Goal: Participate in discussion: Engage in conversation with other users on a specific topic

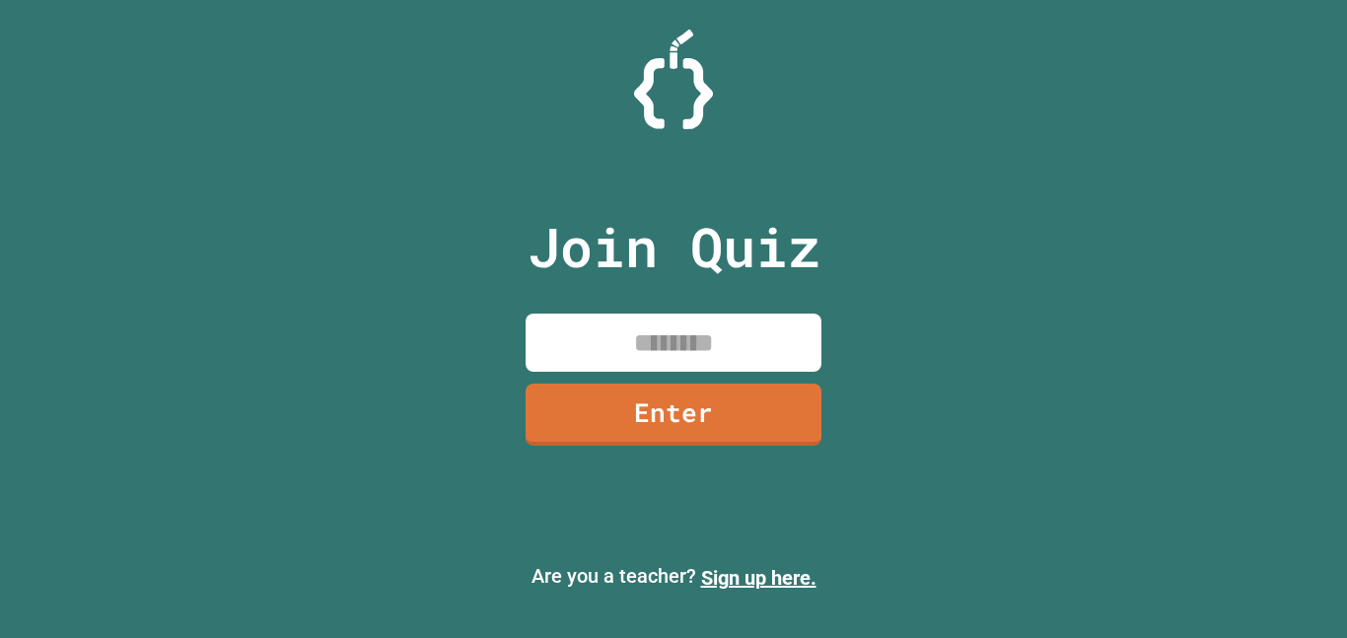
click at [771, 353] on input at bounding box center [674, 343] width 296 height 58
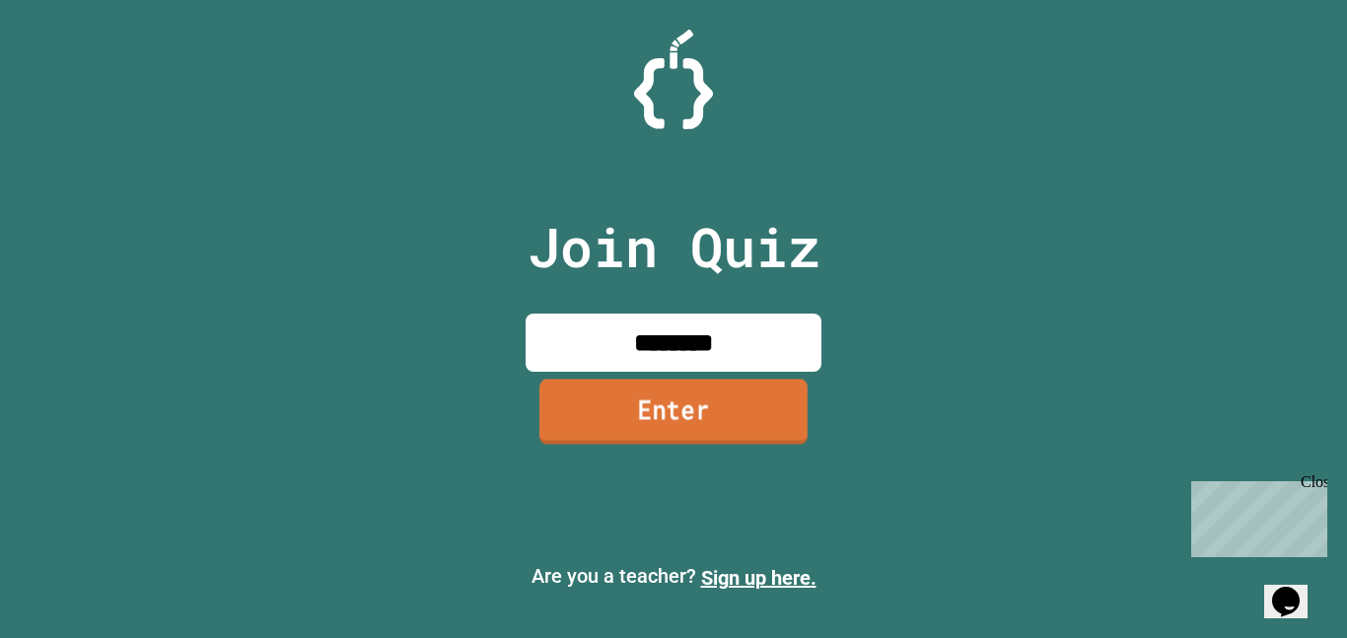
type input "********"
click at [784, 403] on link "Enter" at bounding box center [673, 411] width 268 height 65
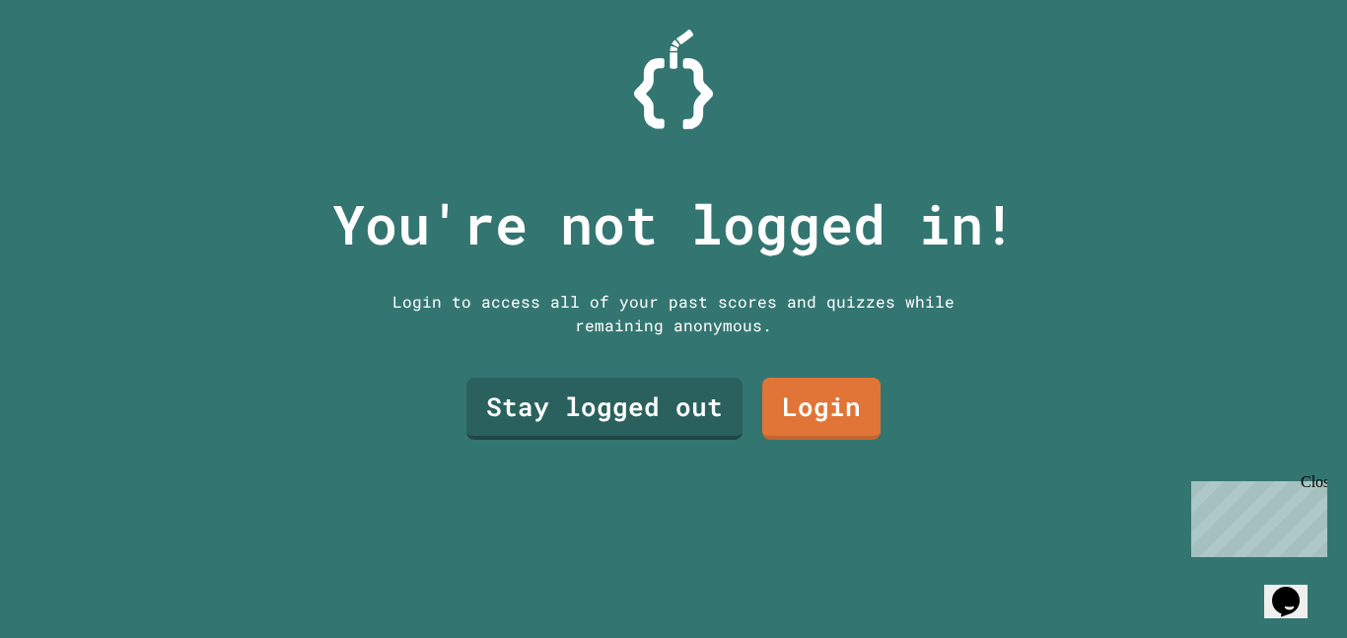
click at [1316, 480] on div "Close" at bounding box center [1313, 485] width 25 height 25
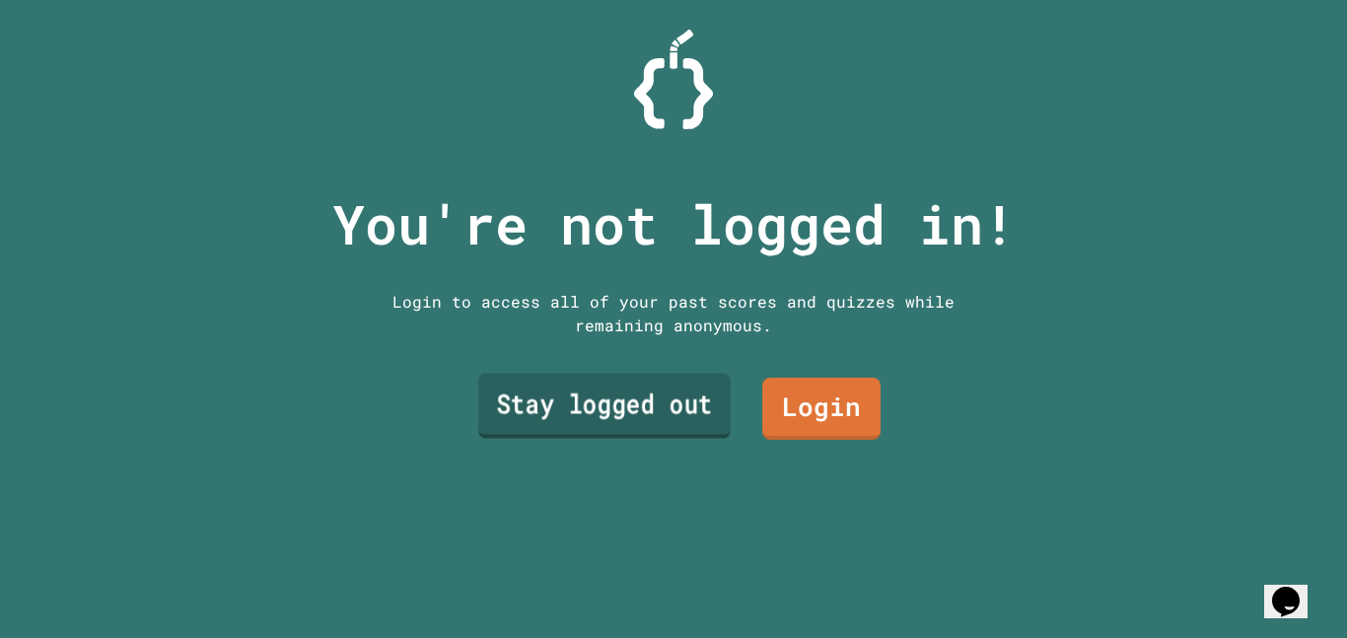
click at [688, 433] on link "Stay logged out" at bounding box center [604, 406] width 252 height 65
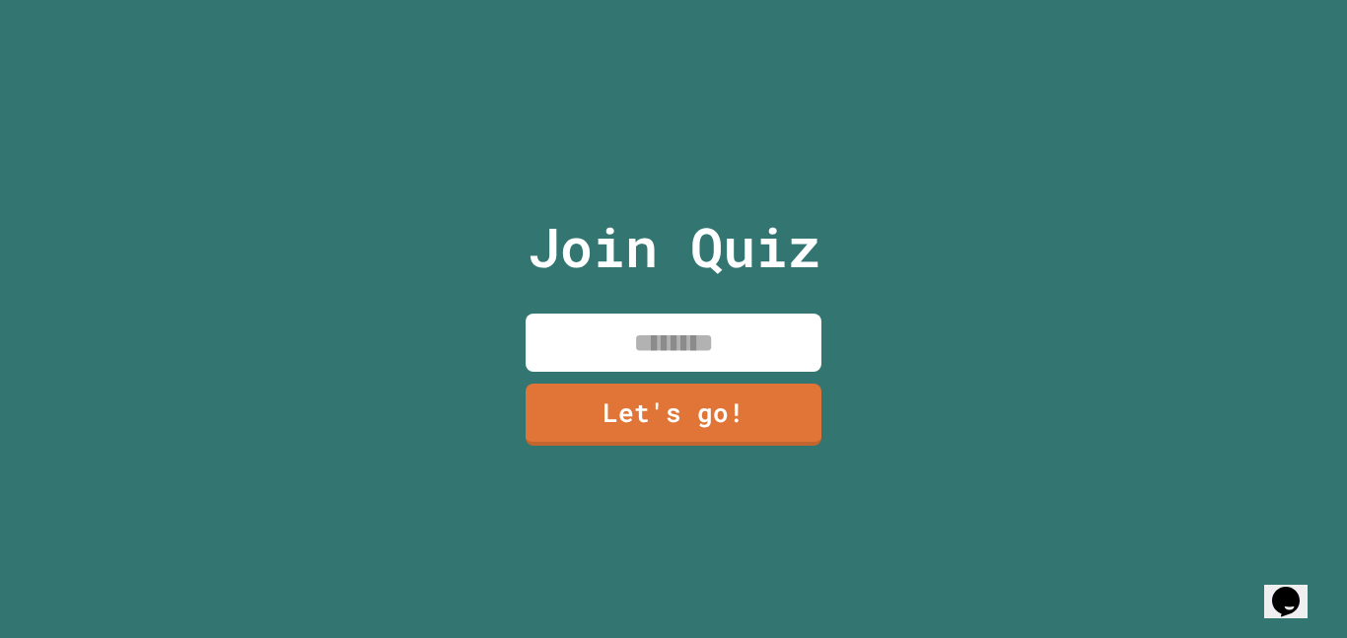
click at [669, 318] on input at bounding box center [674, 343] width 296 height 58
type input "*******"
click at [659, 392] on link "Let's go!" at bounding box center [674, 412] width 294 height 65
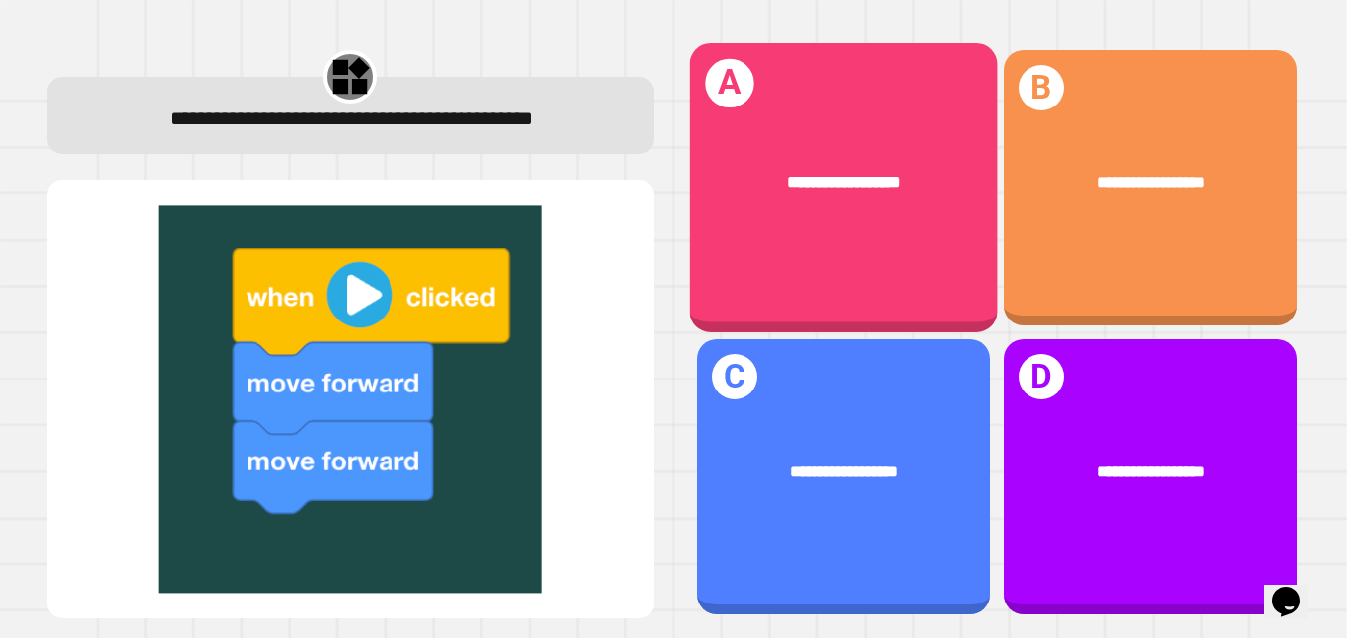
click at [868, 222] on div "**********" at bounding box center [843, 183] width 308 height 94
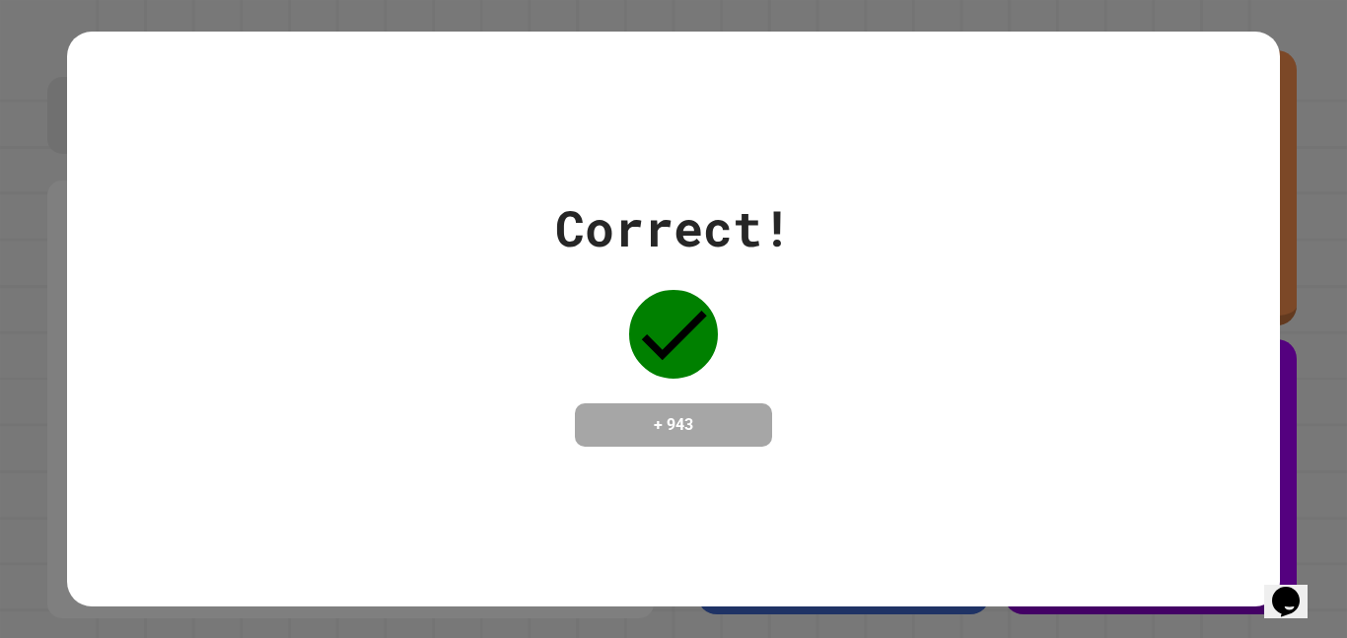
click at [1050, 430] on div "Correct! + 943" at bounding box center [673, 318] width 1212 height 255
click at [662, 458] on div "Correct! + 943" at bounding box center [673, 319] width 1212 height 574
click at [658, 437] on h4 "+ 943" at bounding box center [674, 425] width 158 height 24
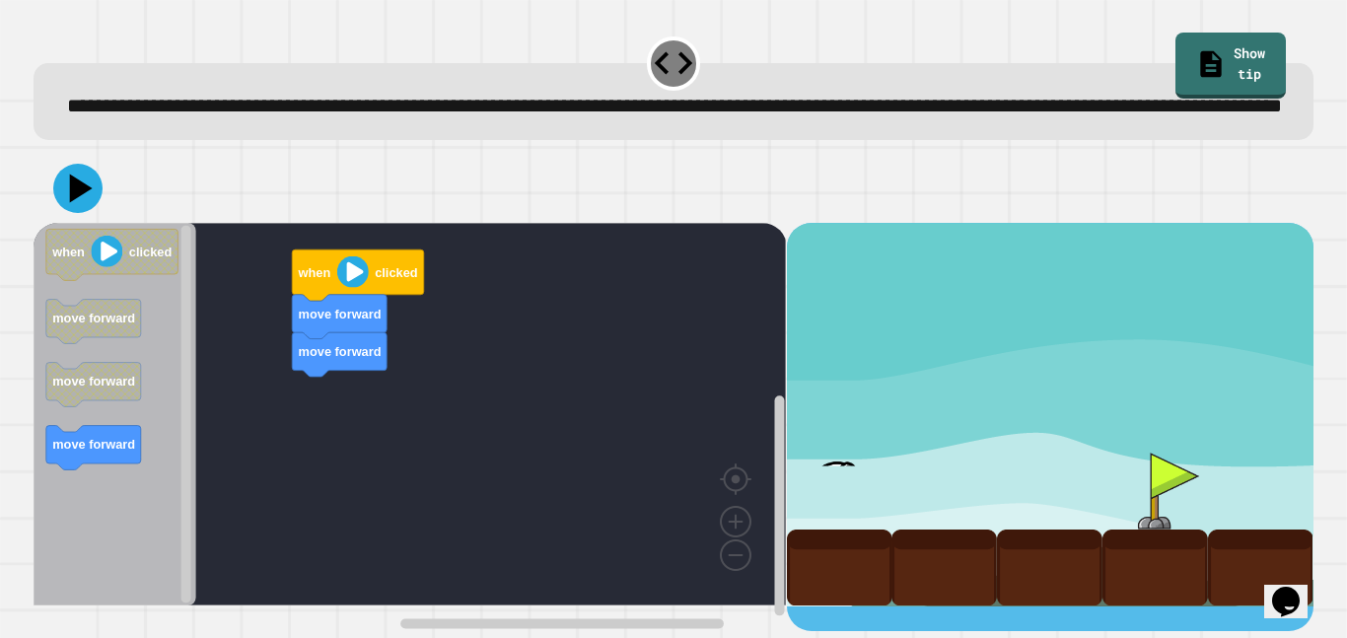
scroll to position [8, 0]
click at [358, 414] on div "move forward move forward when clicked when clicked move forward move forward m…" at bounding box center [410, 427] width 753 height 408
click at [344, 288] on image "Blockly Workspace" at bounding box center [353, 272] width 32 height 32
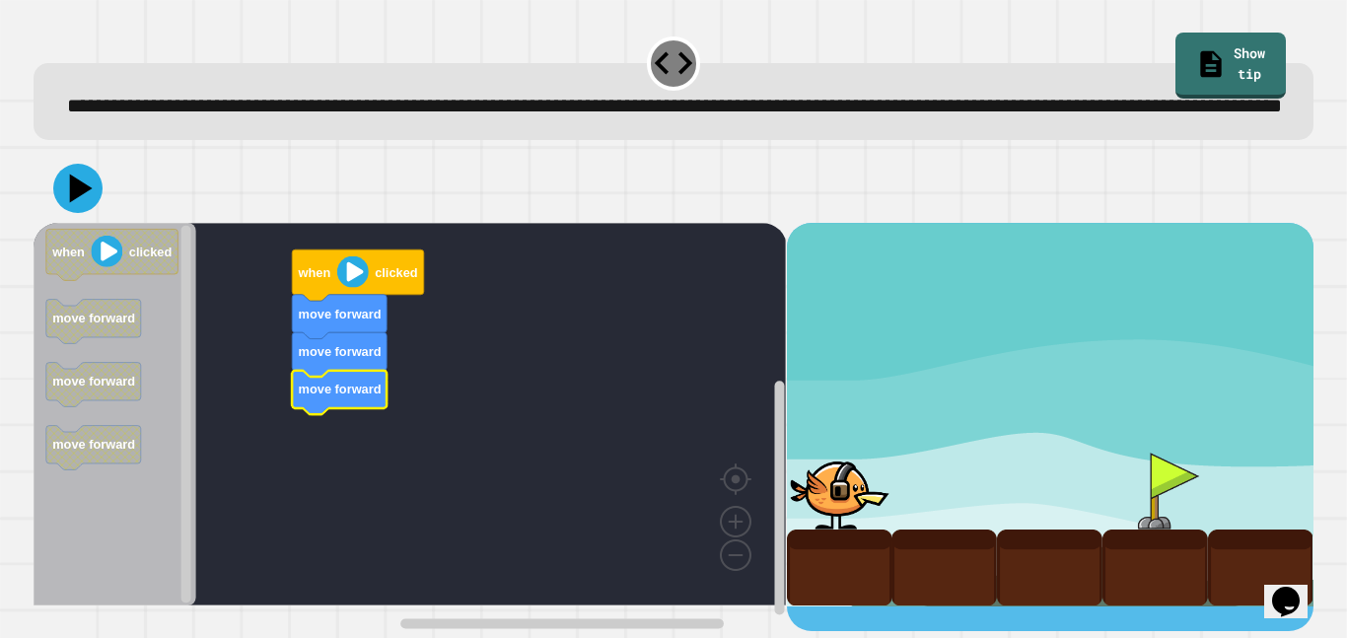
click at [358, 288] on image "Blockly Workspace" at bounding box center [353, 272] width 32 height 32
click at [351, 288] on image "Blockly Workspace" at bounding box center [353, 272] width 32 height 32
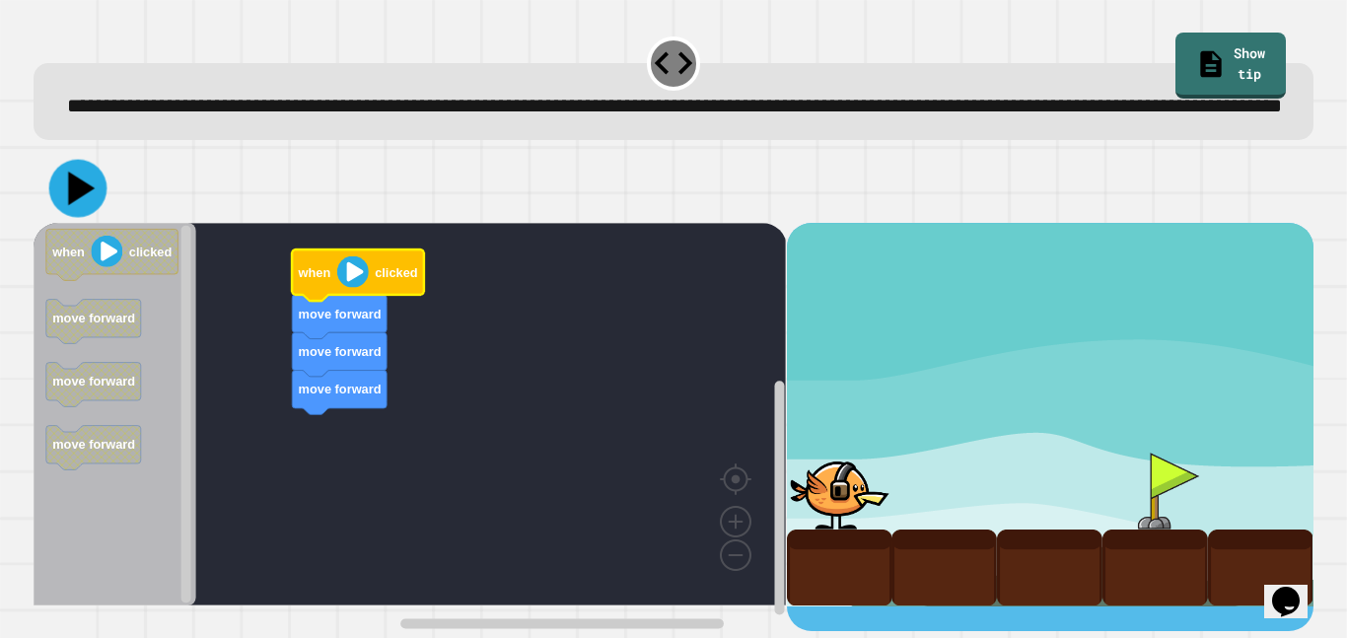
click at [93, 218] on icon at bounding box center [78, 189] width 58 height 58
click at [344, 288] on image "Blockly Workspace" at bounding box center [353, 272] width 32 height 32
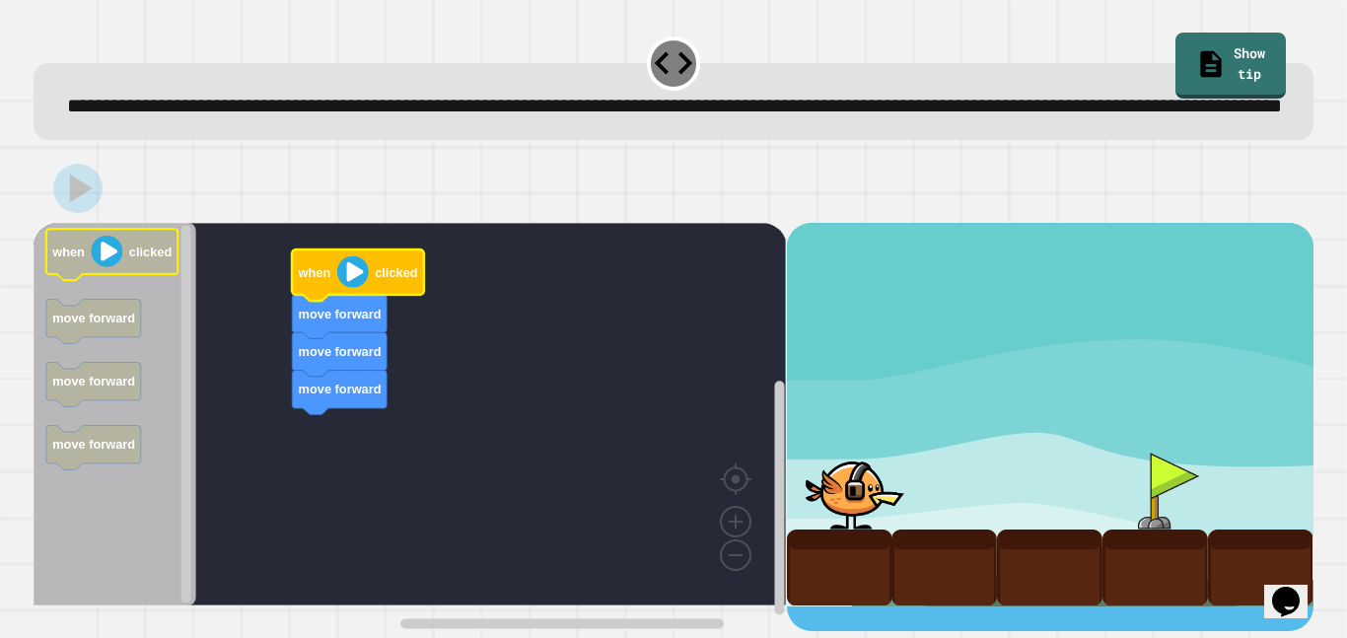
click at [142, 259] on text "clicked" at bounding box center [150, 252] width 42 height 15
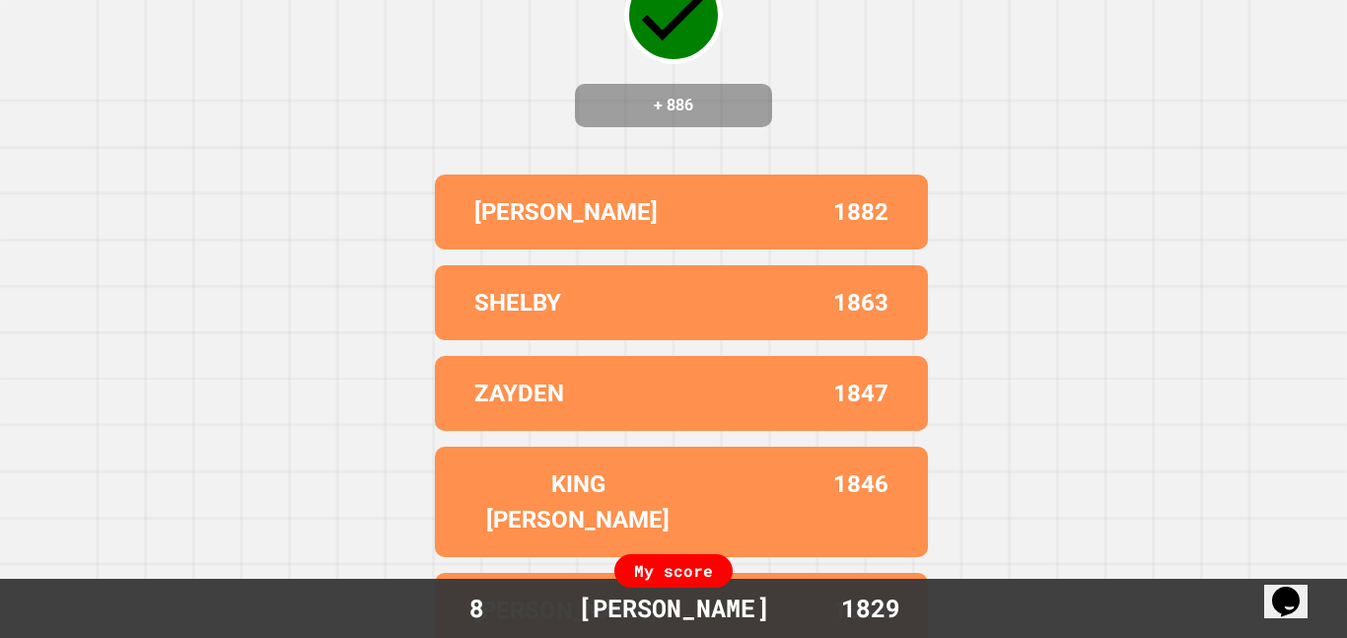
scroll to position [0, 0]
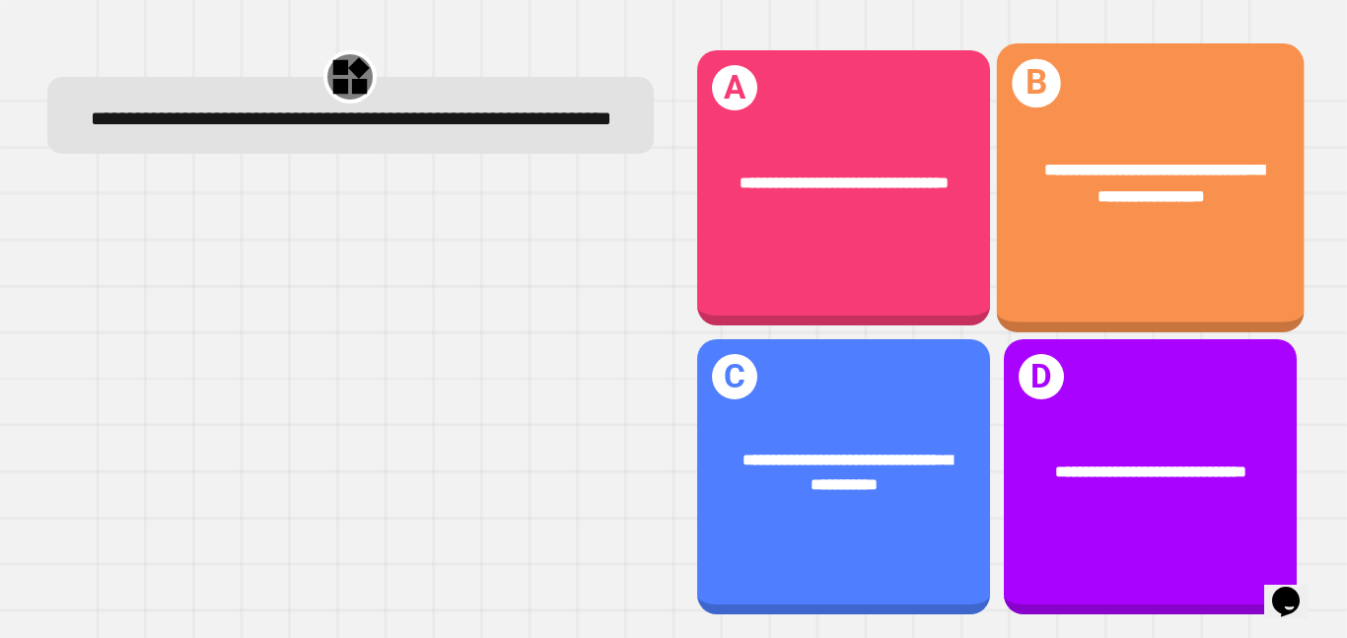
click at [1097, 269] on div "**********" at bounding box center [1150, 187] width 308 height 289
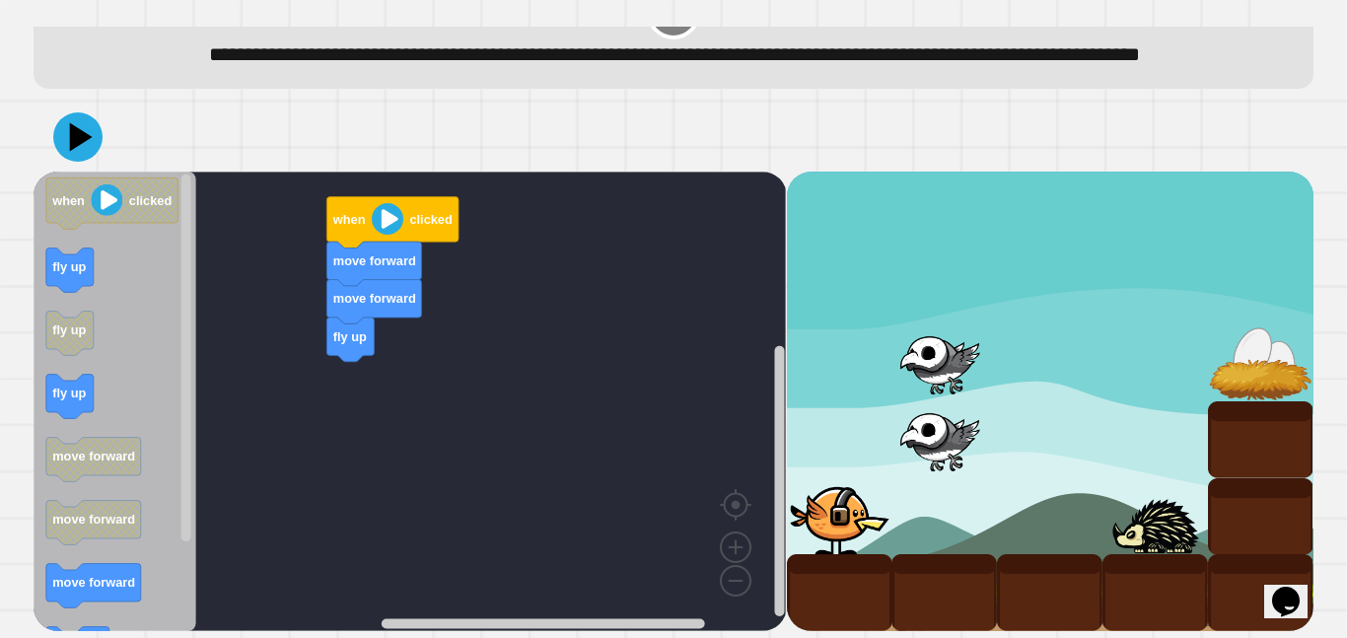
scroll to position [63, 0]
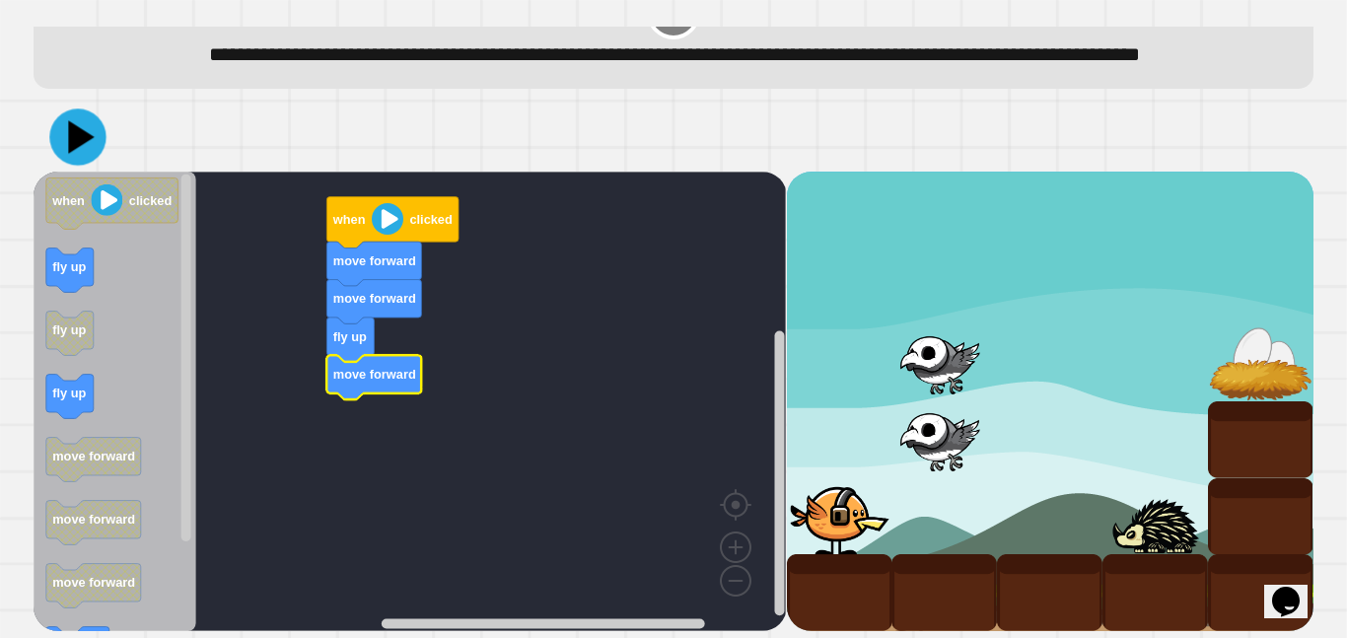
click at [69, 161] on icon at bounding box center [77, 136] width 56 height 56
click at [379, 235] on image "Blockly Workspace" at bounding box center [388, 219] width 32 height 32
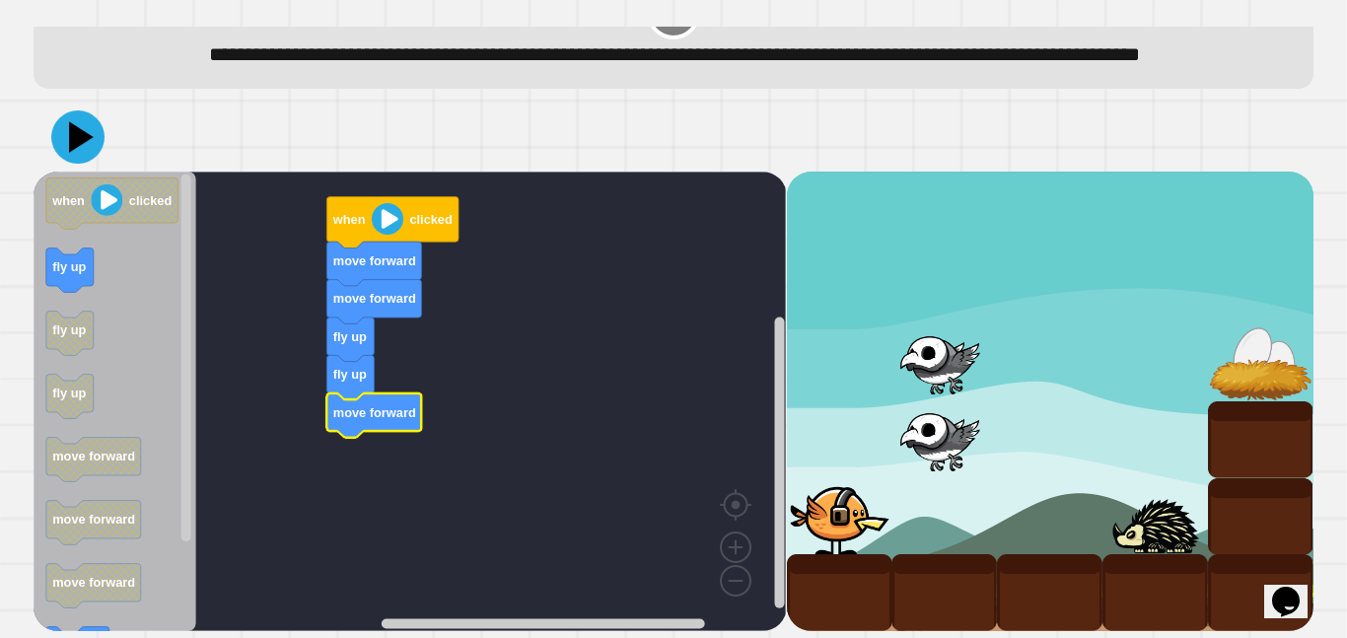
click at [91, 164] on icon at bounding box center [77, 136] width 53 height 53
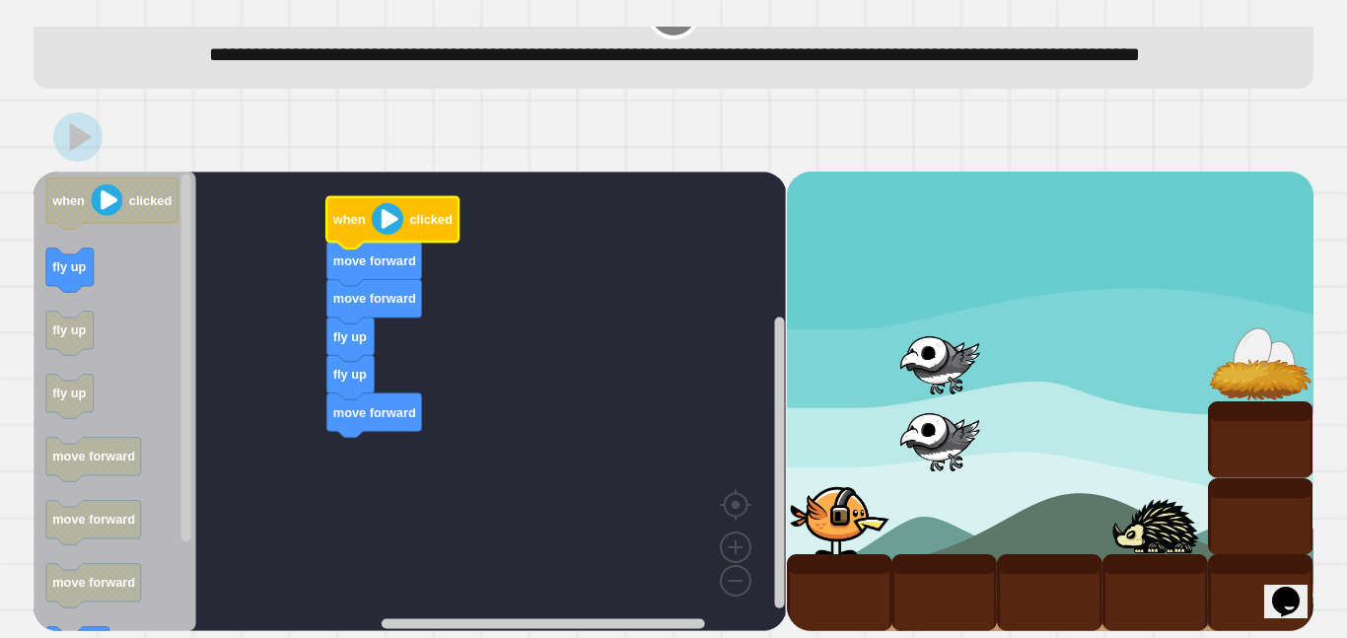
click at [402, 235] on image "Blockly Workspace" at bounding box center [388, 219] width 32 height 32
click at [389, 235] on image "Blockly Workspace" at bounding box center [388, 219] width 32 height 32
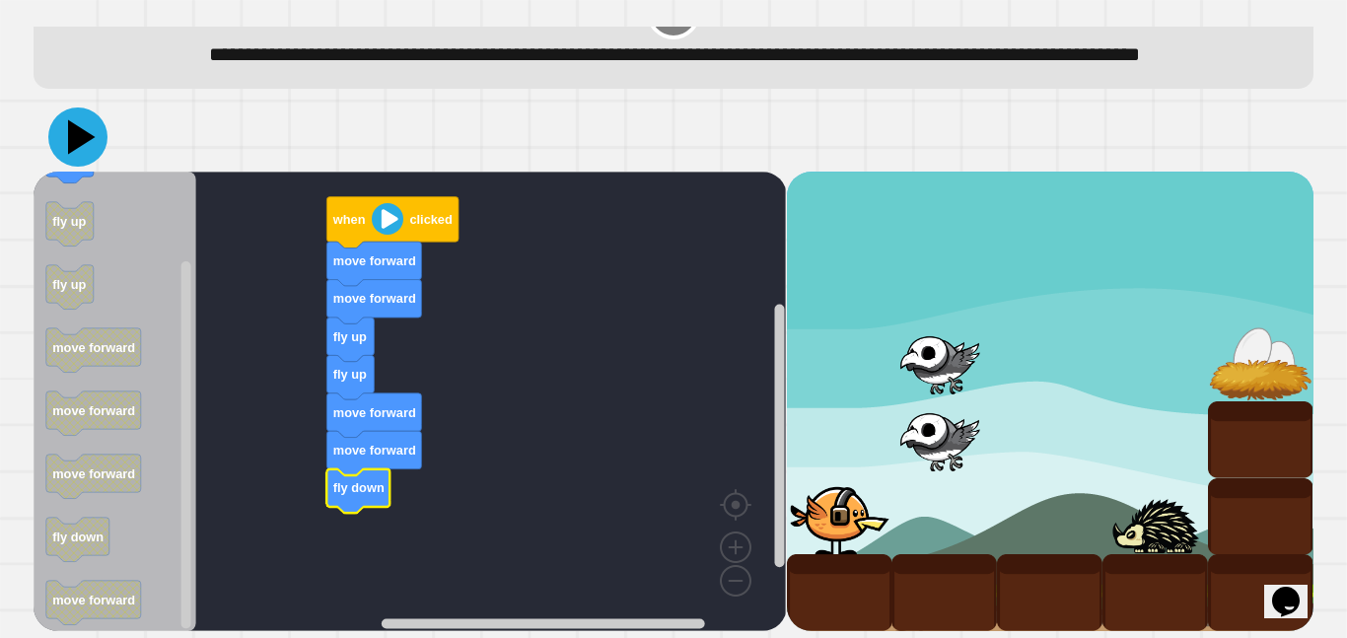
click at [90, 164] on icon at bounding box center [77, 137] width 59 height 59
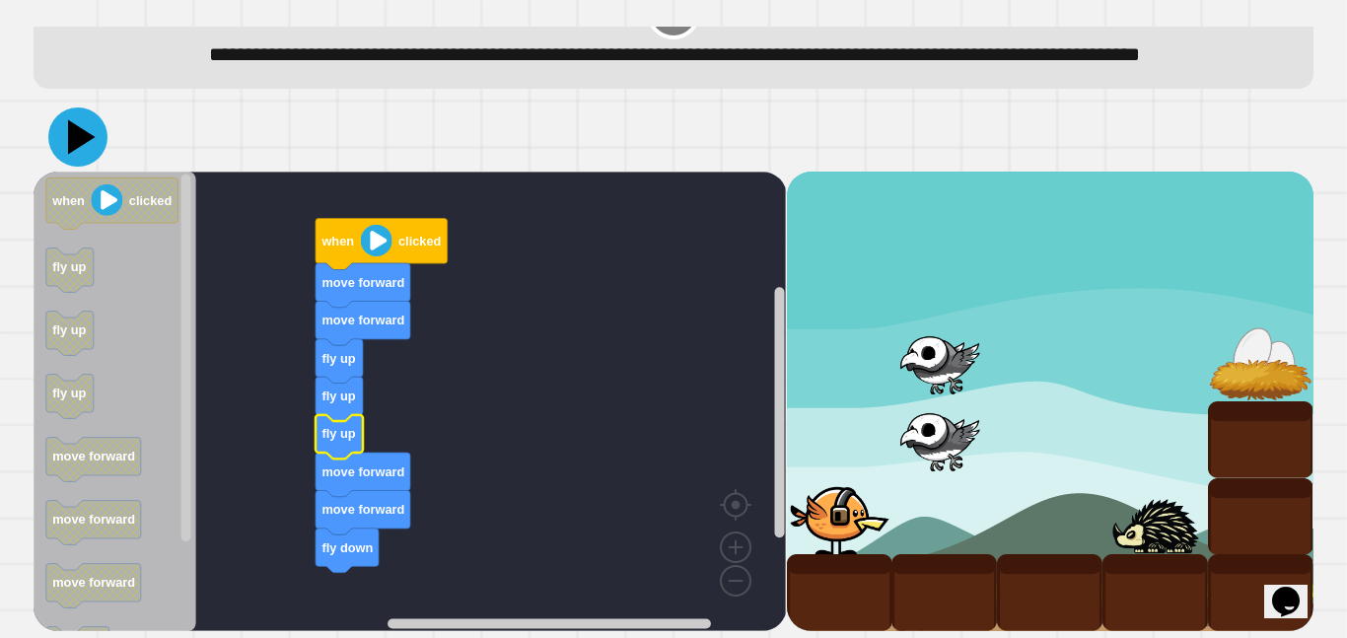
click at [70, 150] on icon at bounding box center [82, 137] width 28 height 35
click at [362, 253] on image "Blockly Workspace" at bounding box center [377, 241] width 32 height 32
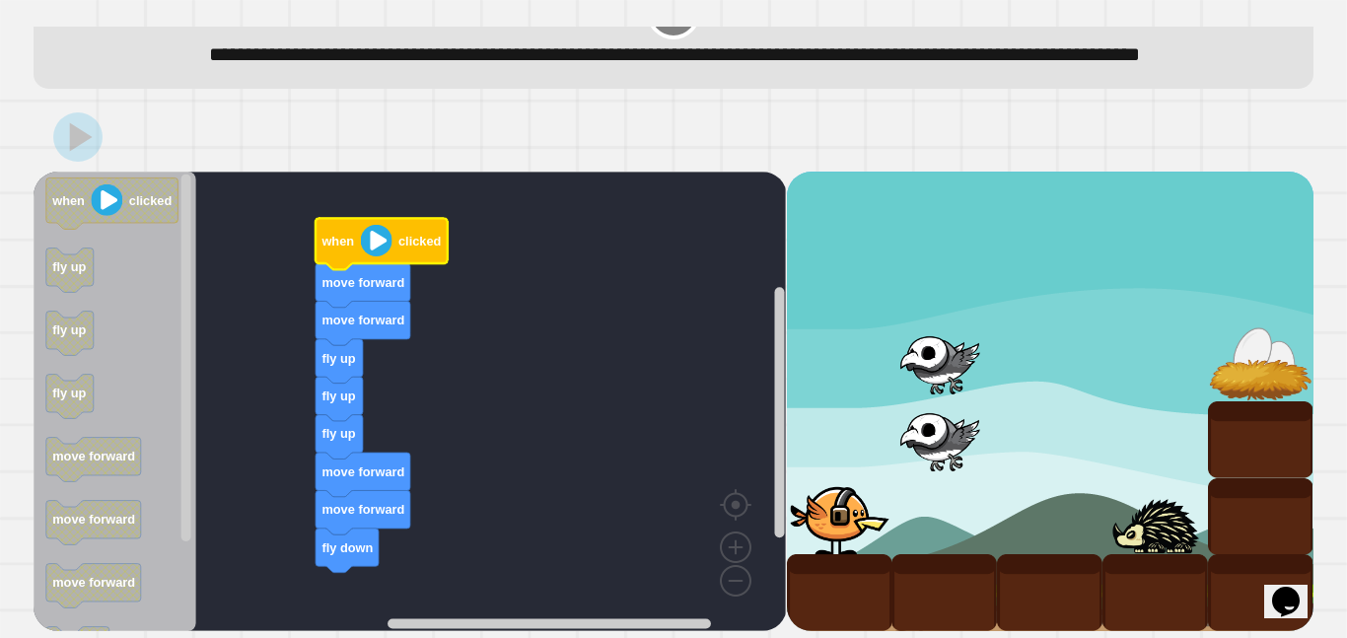
click at [371, 256] on image "Blockly Workspace" at bounding box center [377, 241] width 32 height 32
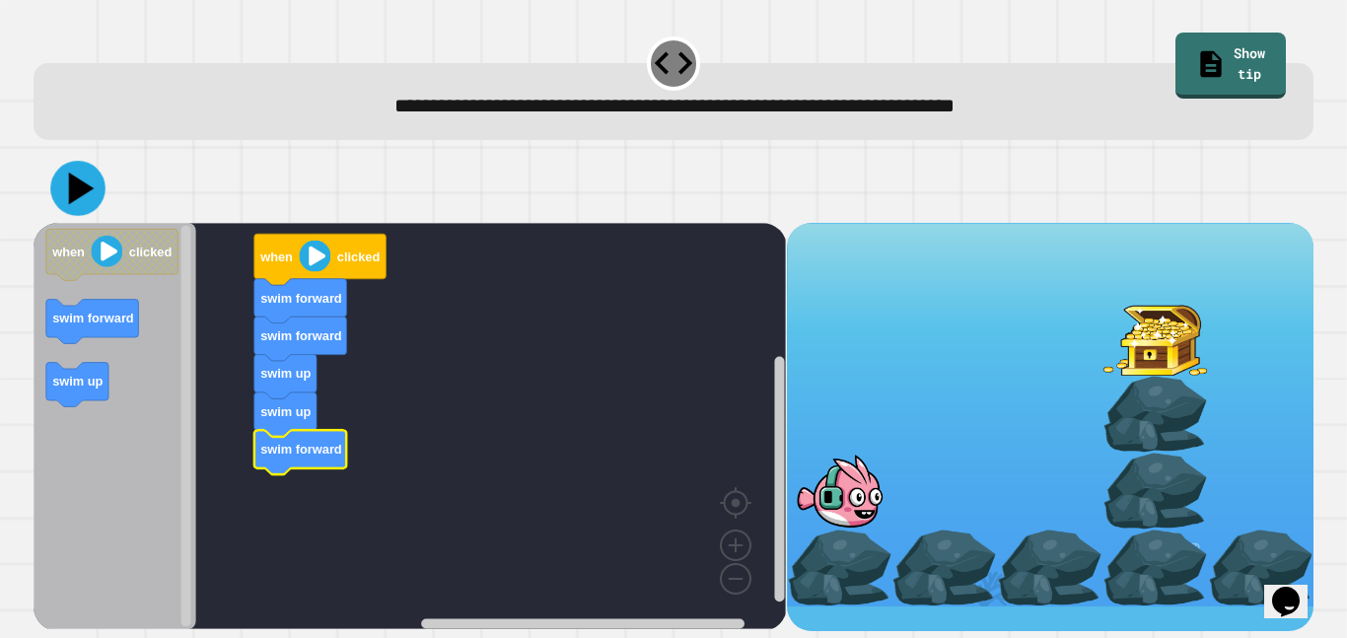
click at [72, 182] on icon at bounding box center [82, 189] width 26 height 33
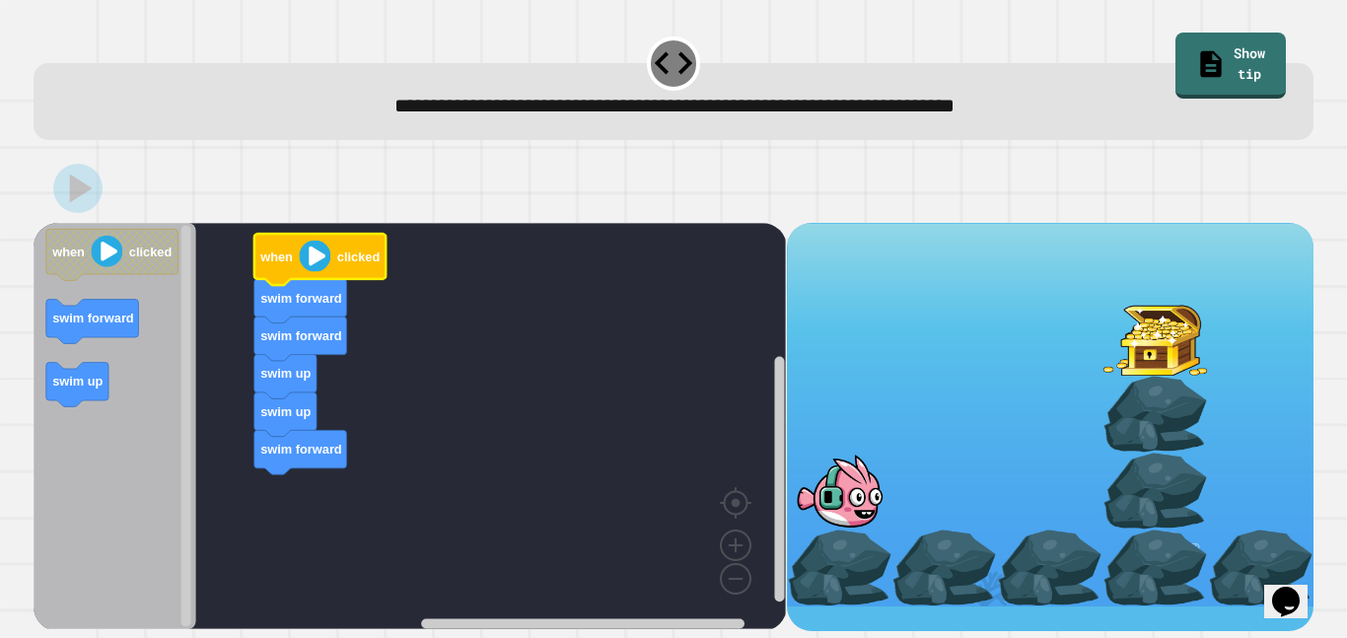
click at [311, 259] on image "Blockly Workspace" at bounding box center [316, 257] width 32 height 32
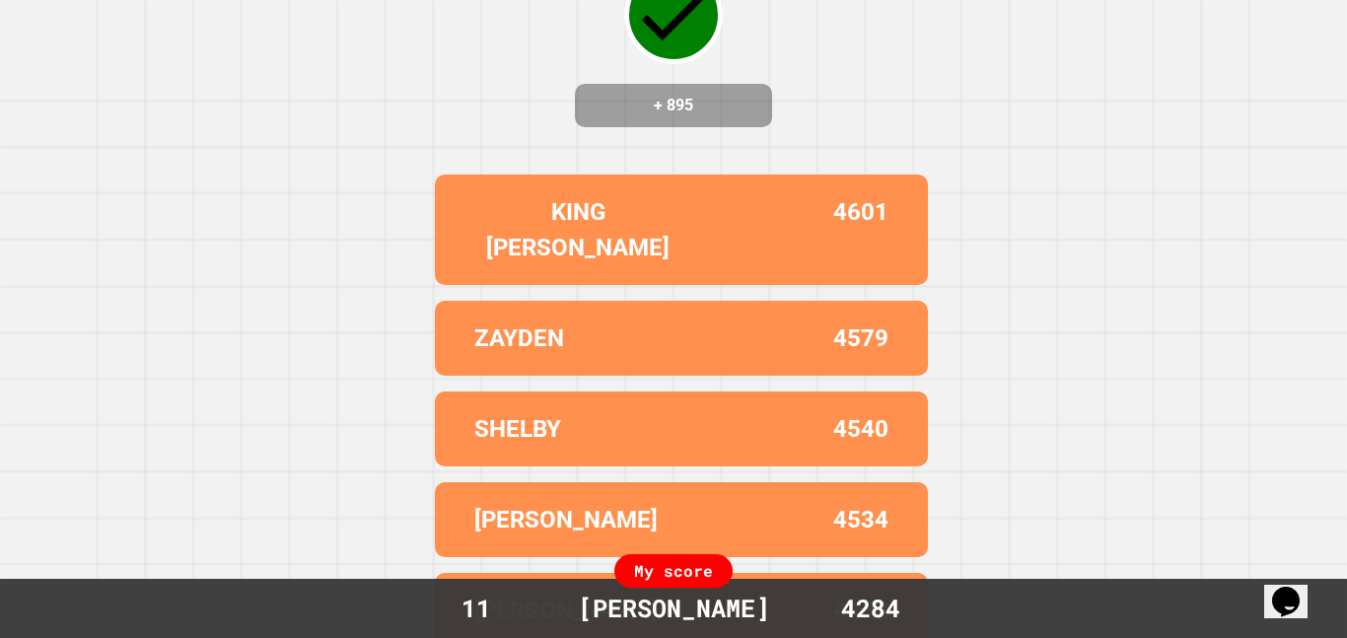
scroll to position [0, 0]
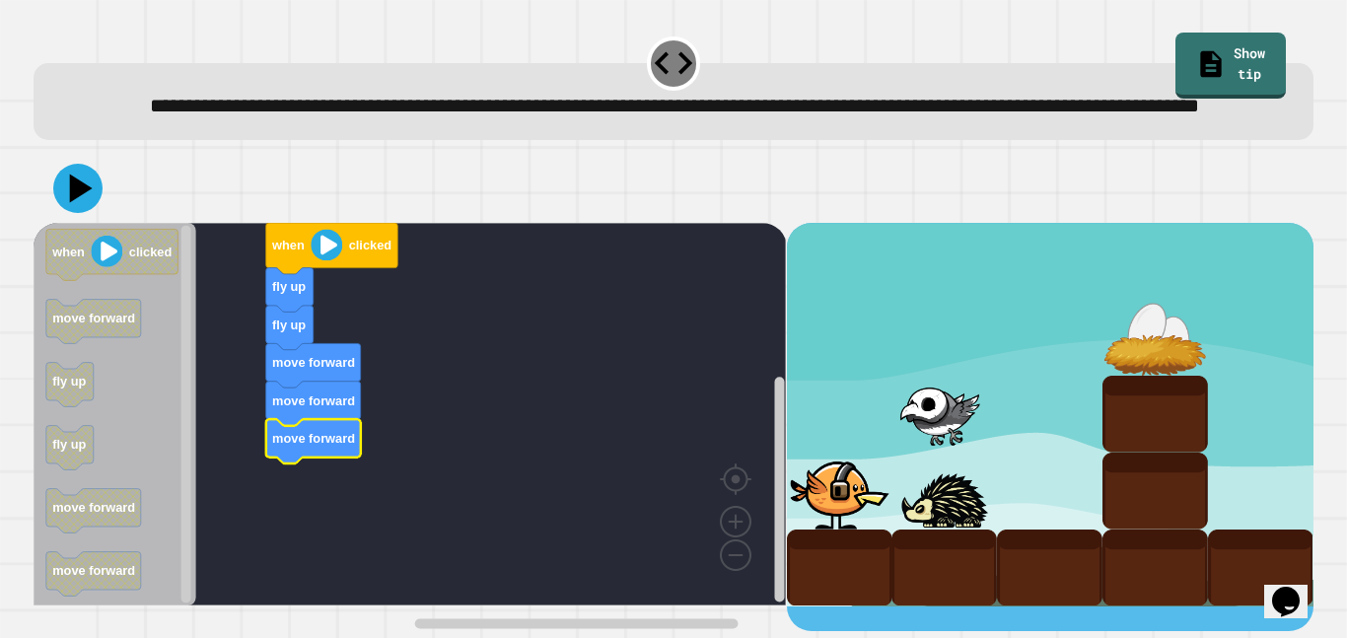
click at [102, 213] on button at bounding box center [77, 188] width 49 height 49
click at [321, 260] on image "Blockly Workspace" at bounding box center [327, 245] width 32 height 32
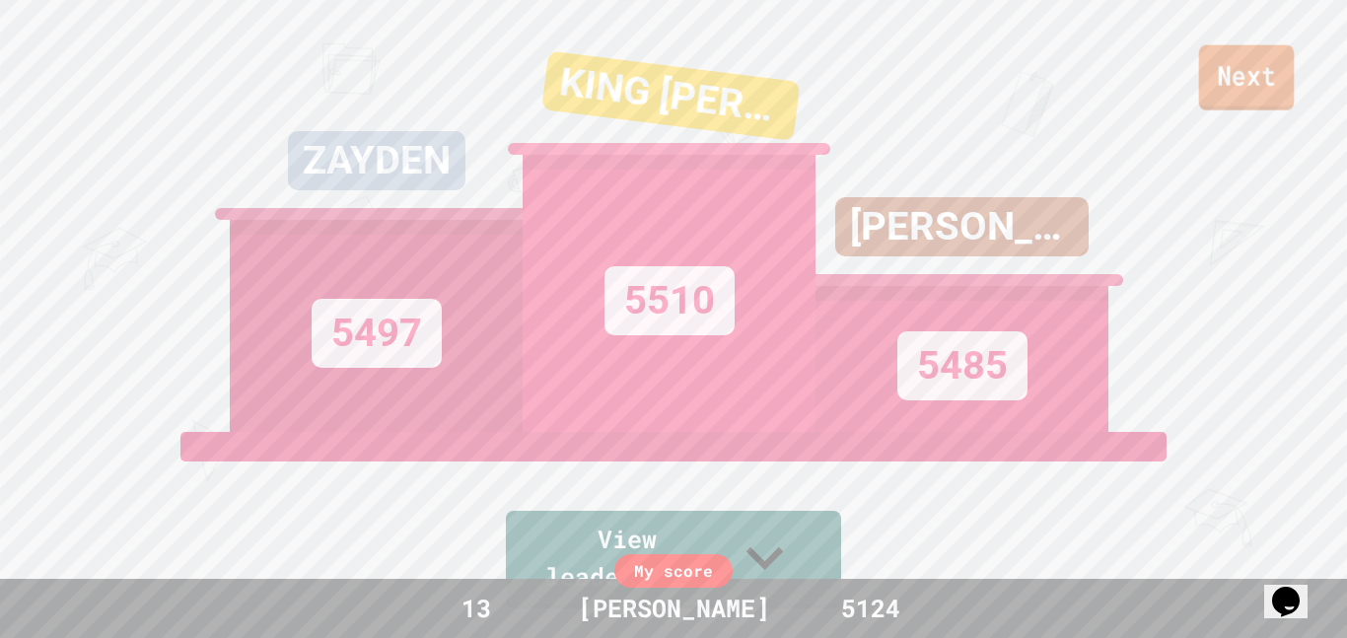
click at [1278, 85] on link "Next" at bounding box center [1247, 77] width 96 height 65
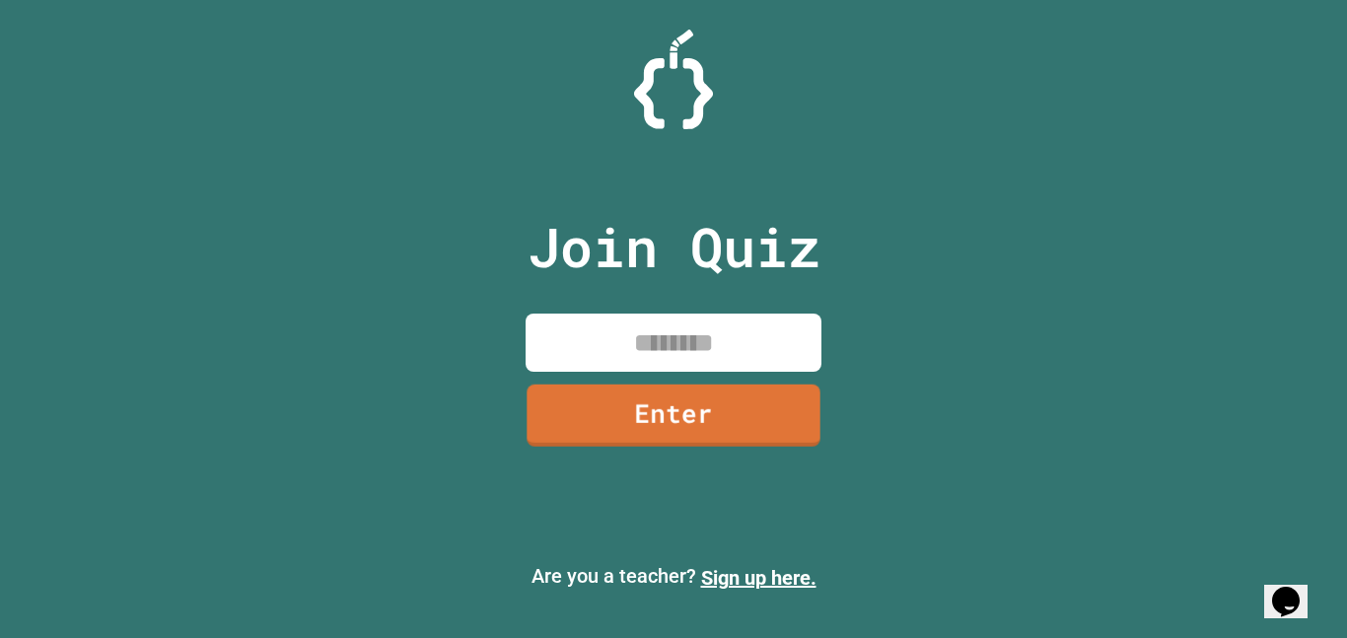
click at [769, 356] on input at bounding box center [674, 343] width 296 height 58
type input "********"
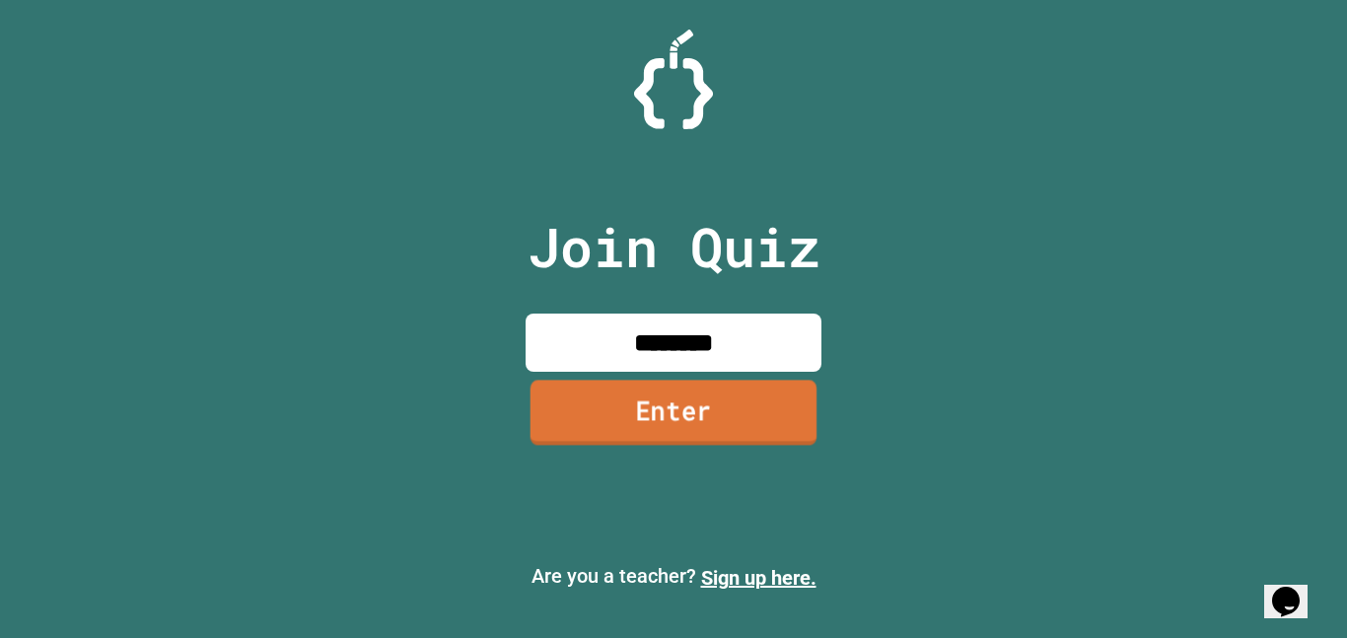
click at [779, 428] on link "Enter" at bounding box center [674, 412] width 287 height 65
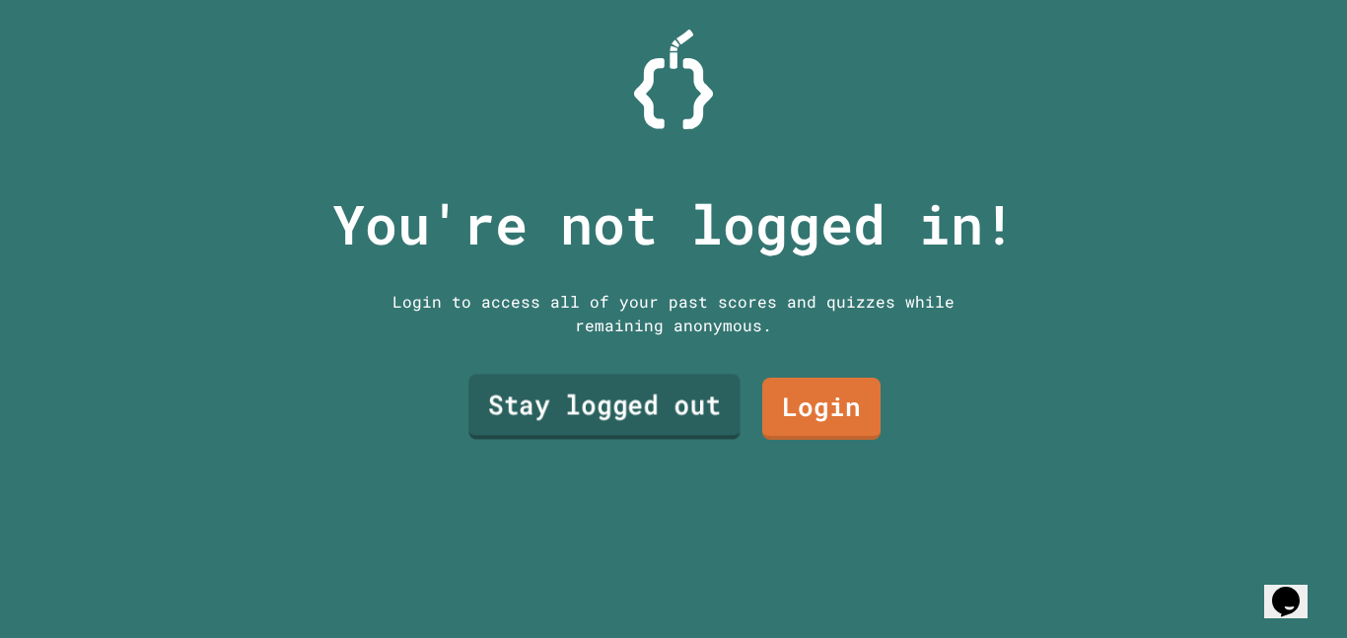
click at [708, 409] on link "Stay logged out" at bounding box center [604, 407] width 272 height 65
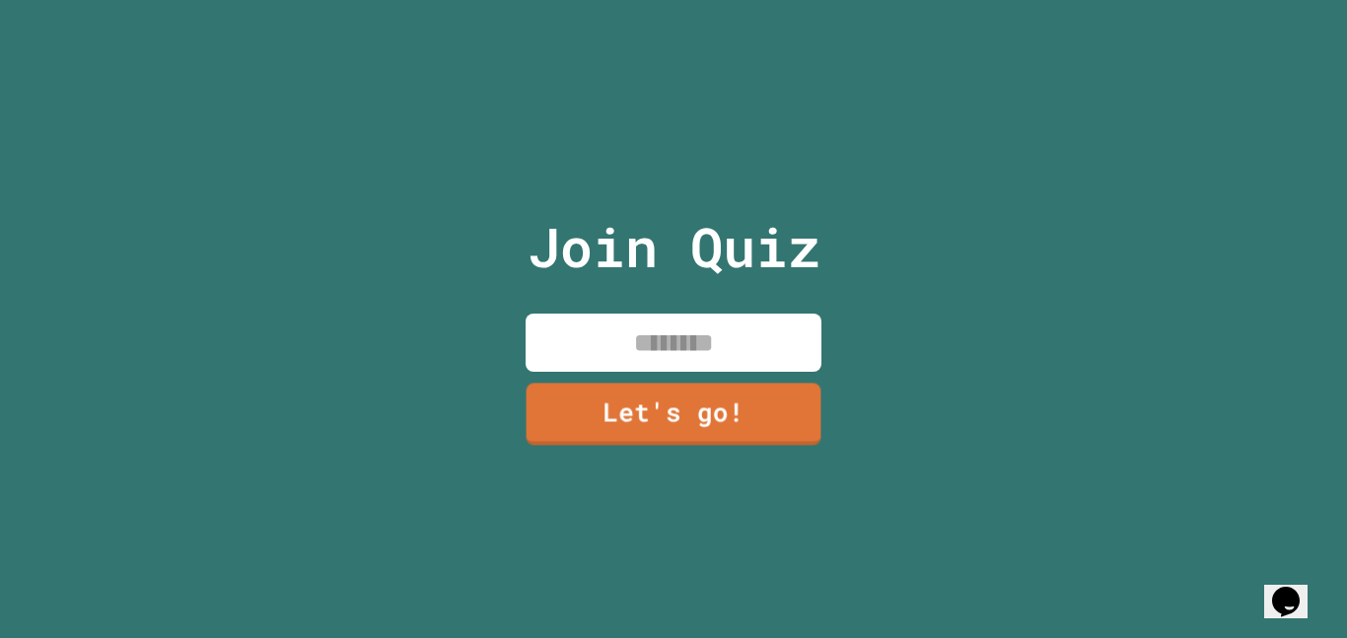
click at [717, 344] on input at bounding box center [674, 343] width 296 height 58
type input "*******"
click at [697, 402] on link "Let's go!" at bounding box center [674, 412] width 292 height 65
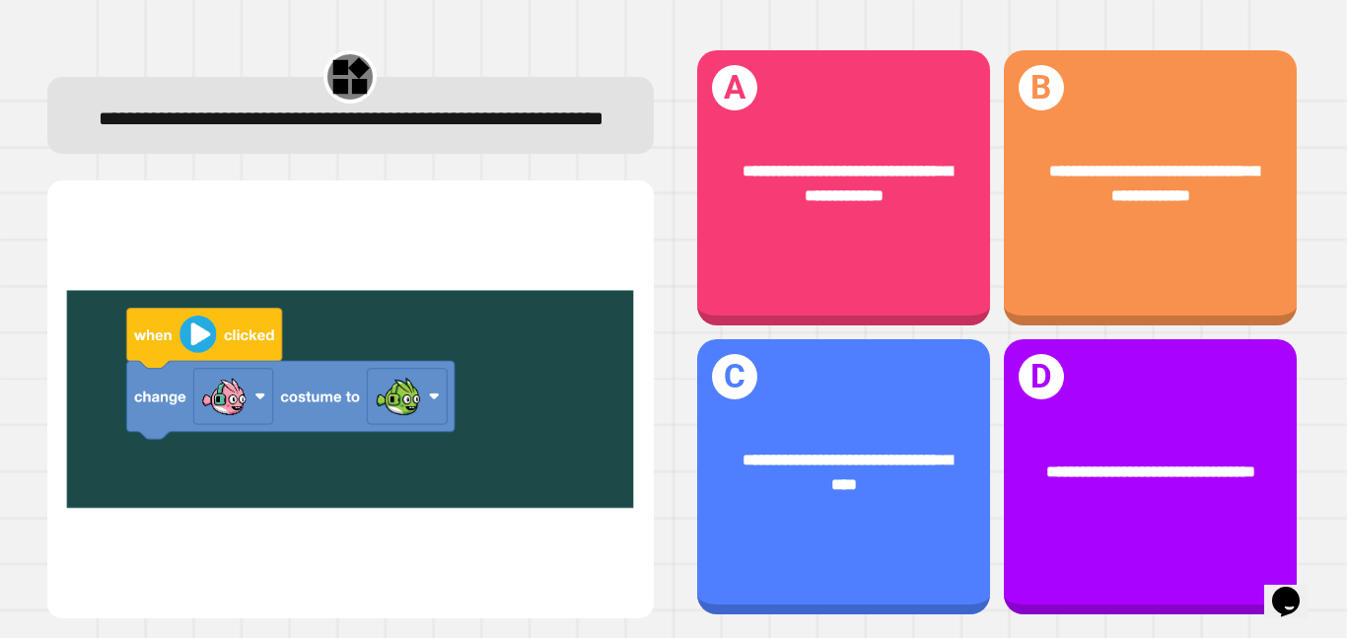
click at [648, 415] on div at bounding box center [350, 398] width 607 height 437
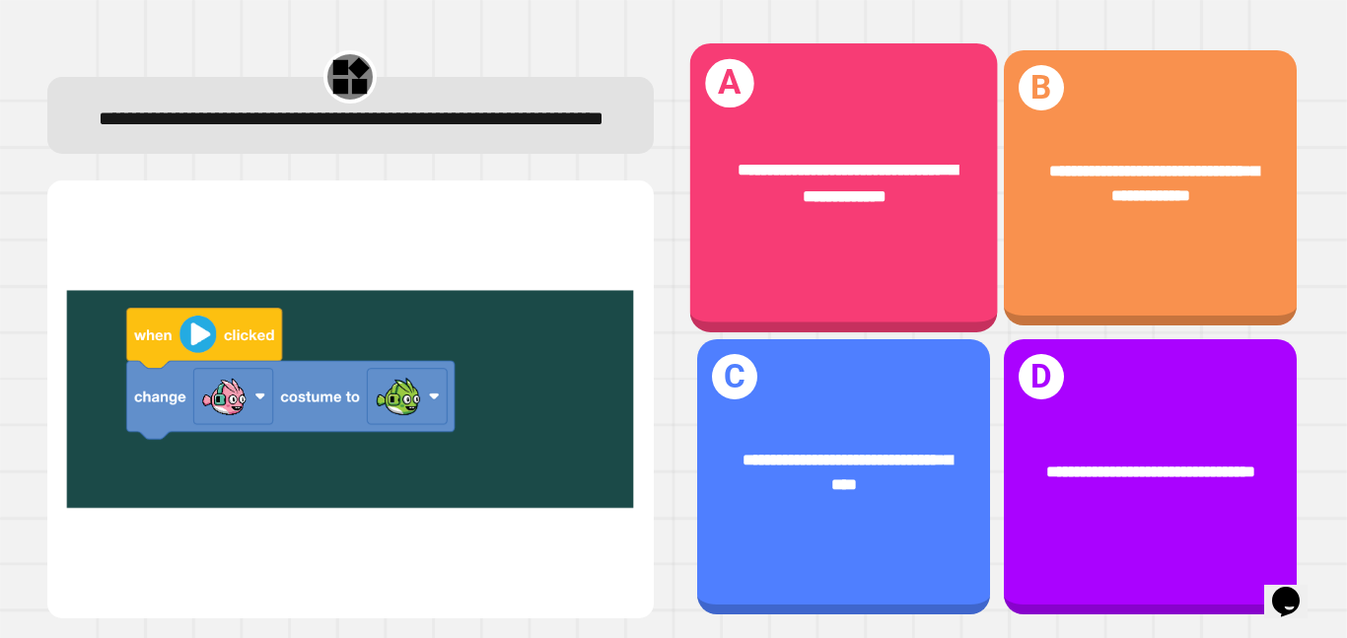
click at [935, 202] on div "**********" at bounding box center [844, 182] width 239 height 51
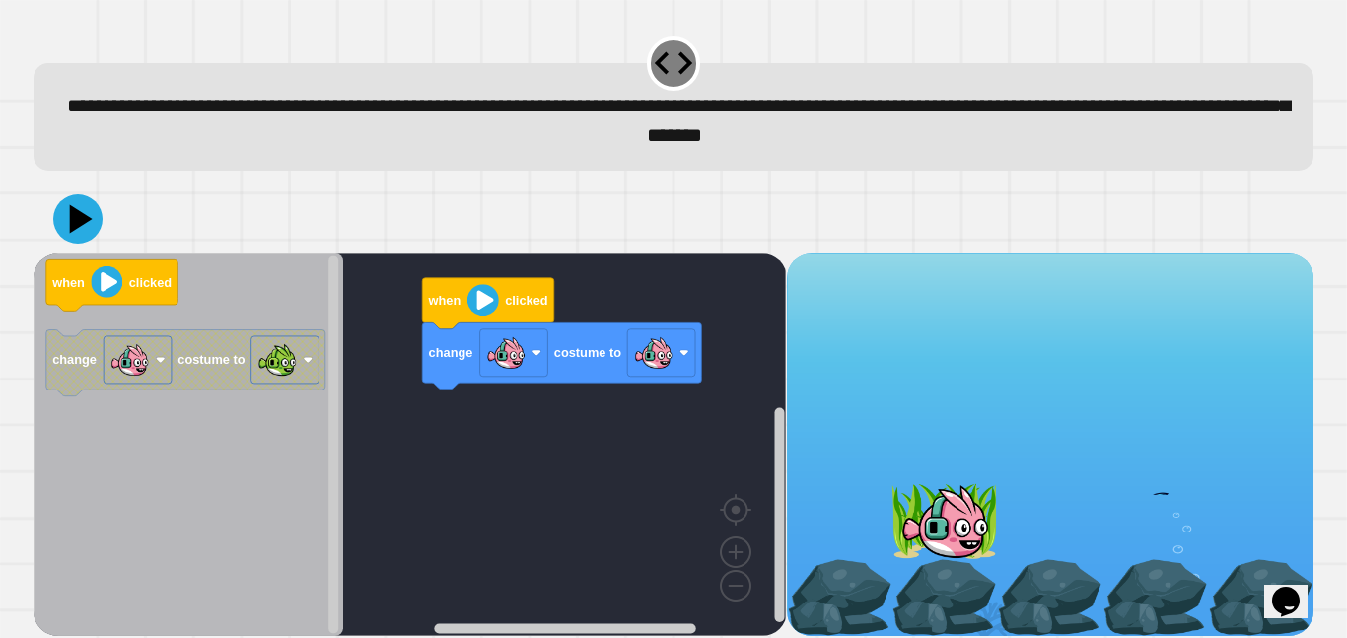
scroll to position [8, 0]
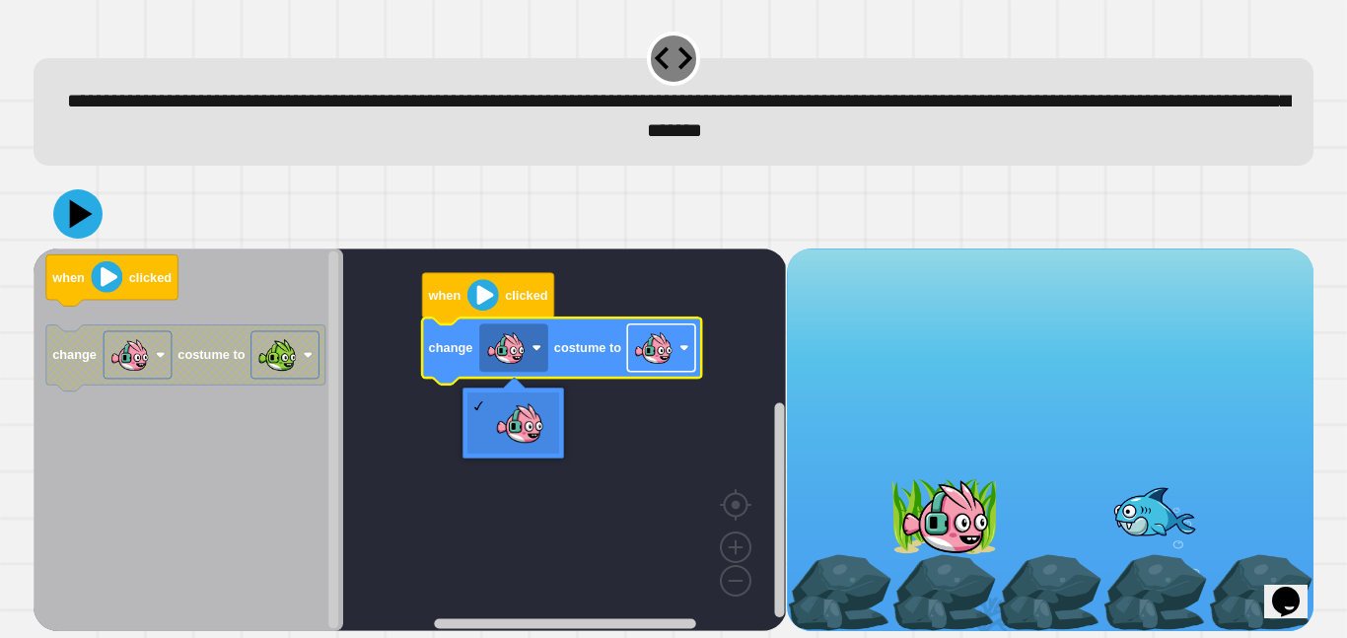
click at [687, 345] on image "Blockly Workspace" at bounding box center [685, 348] width 10 height 10
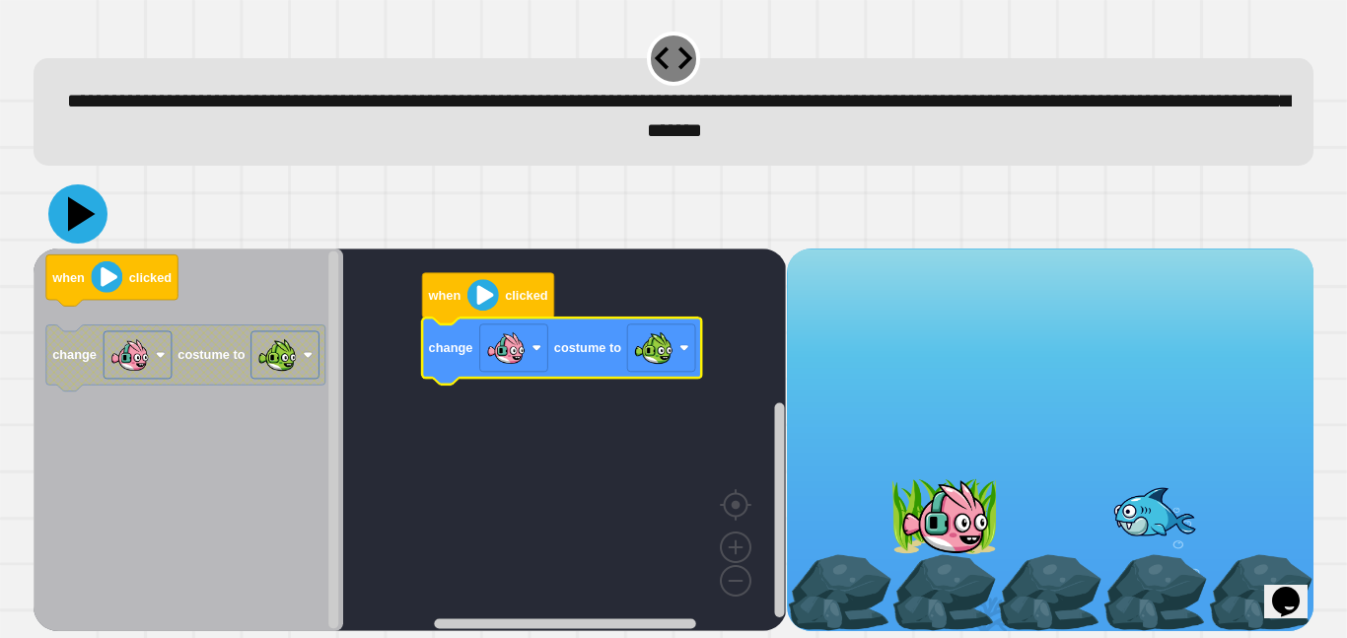
click at [67, 227] on icon at bounding box center [77, 213] width 59 height 59
click at [486, 304] on image "Blockly Workspace" at bounding box center [483, 295] width 32 height 32
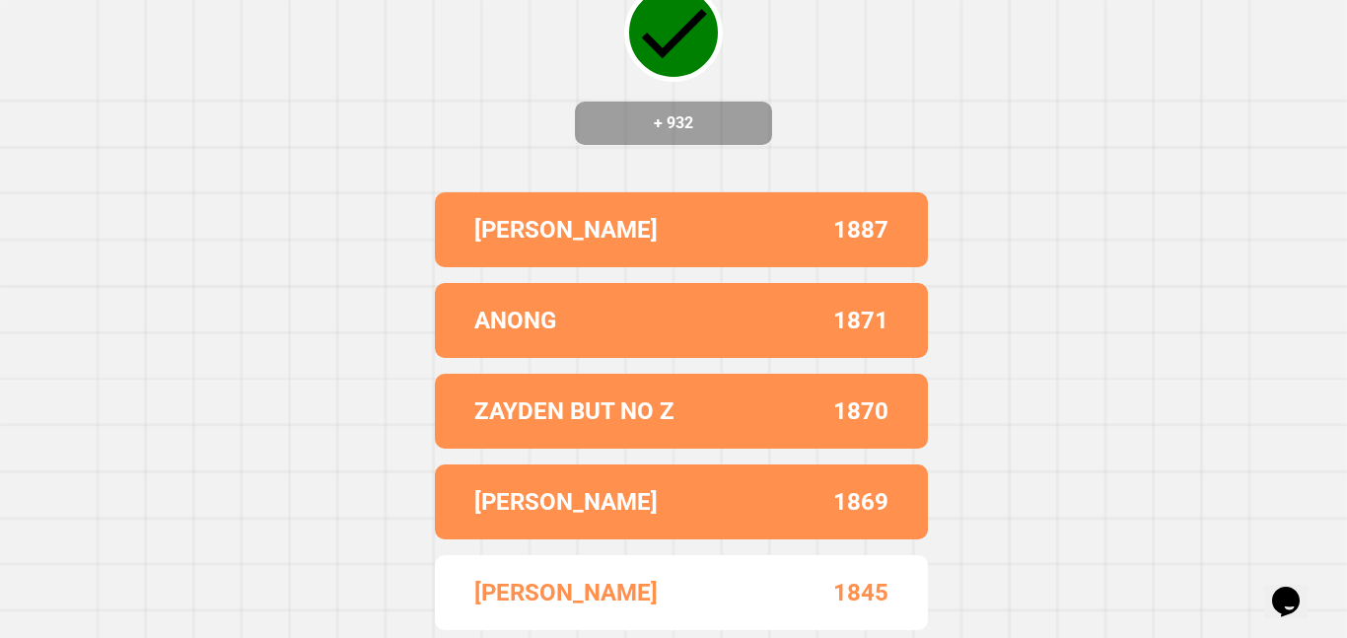
scroll to position [0, 0]
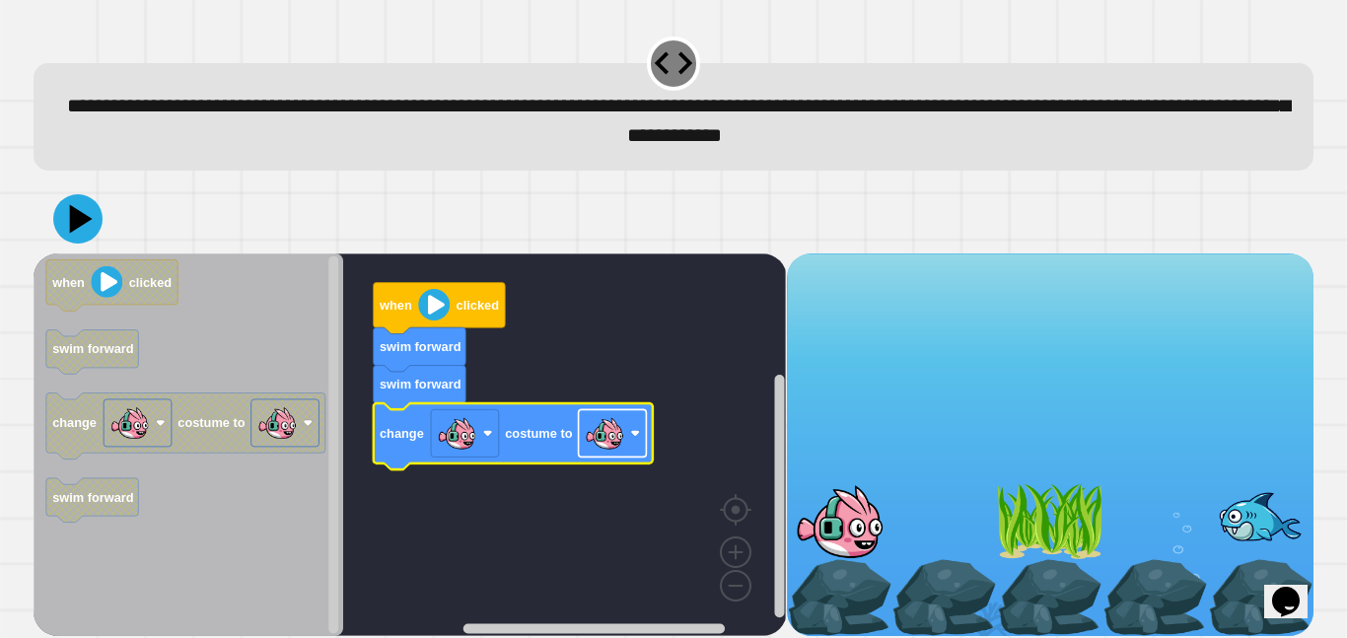
click at [618, 433] on image "Blockly Workspace" at bounding box center [604, 432] width 39 height 39
click at [73, 217] on icon at bounding box center [82, 218] width 28 height 35
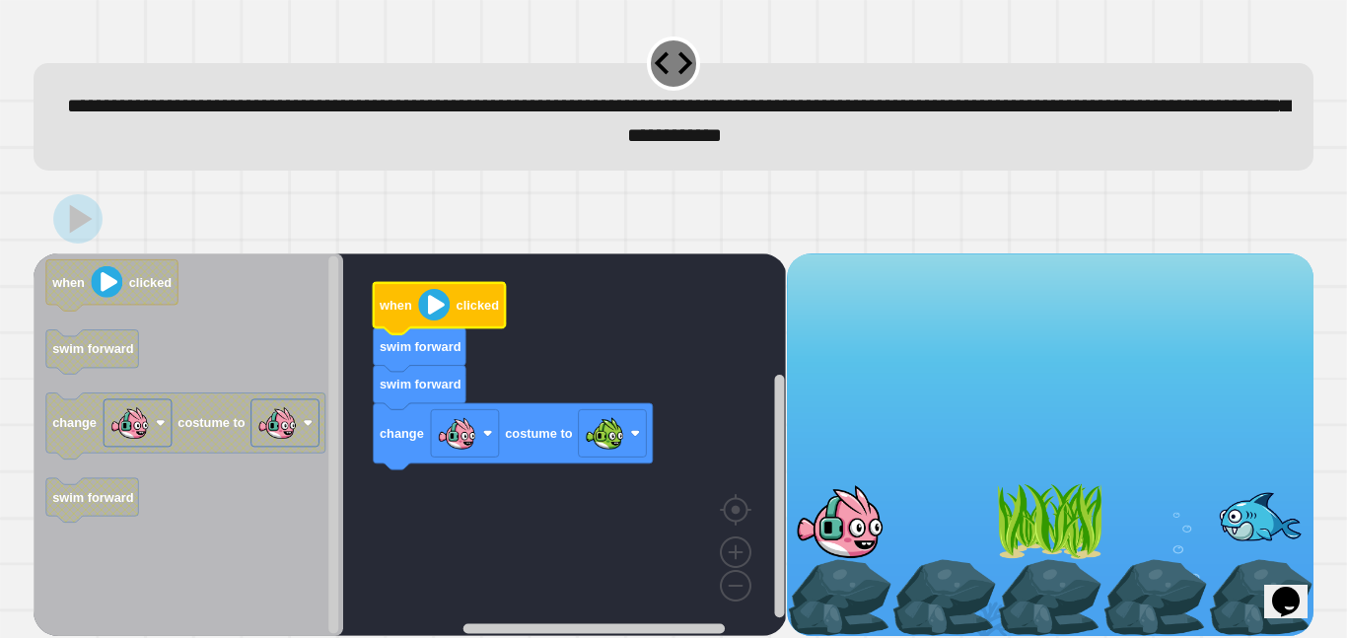
click at [436, 303] on image "Blockly Workspace" at bounding box center [434, 305] width 32 height 32
click at [420, 313] on image "Blockly Workspace" at bounding box center [434, 305] width 32 height 32
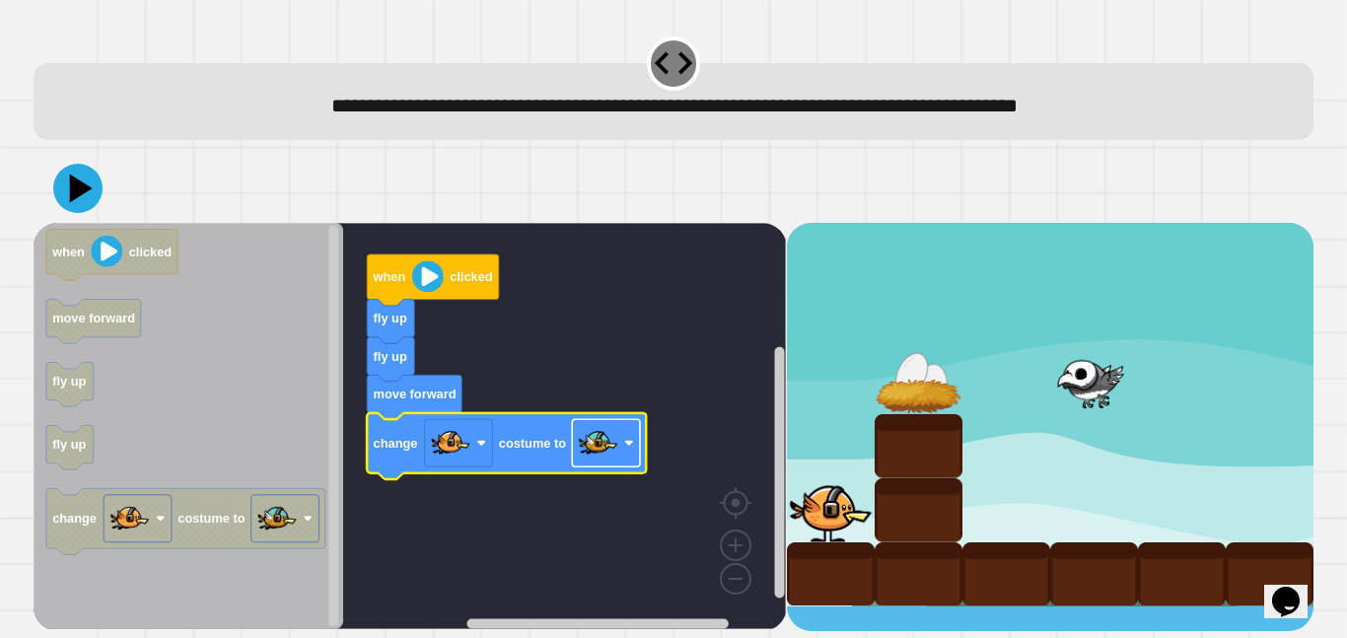
click at [572, 454] on rect "Blockly Workspace" at bounding box center [606, 442] width 68 height 47
click at [77, 191] on icon at bounding box center [82, 189] width 28 height 35
click at [428, 271] on image "Blockly Workspace" at bounding box center [428, 276] width 32 height 32
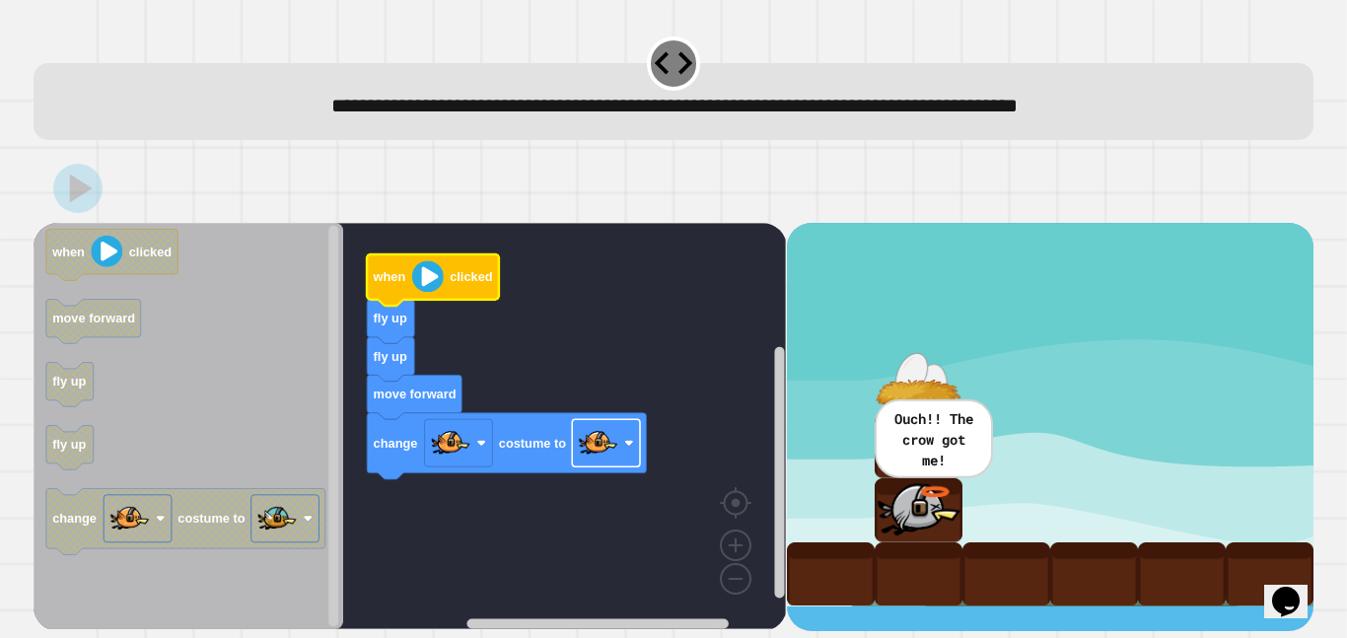
click at [610, 451] on image "Blockly Workspace" at bounding box center [598, 442] width 39 height 39
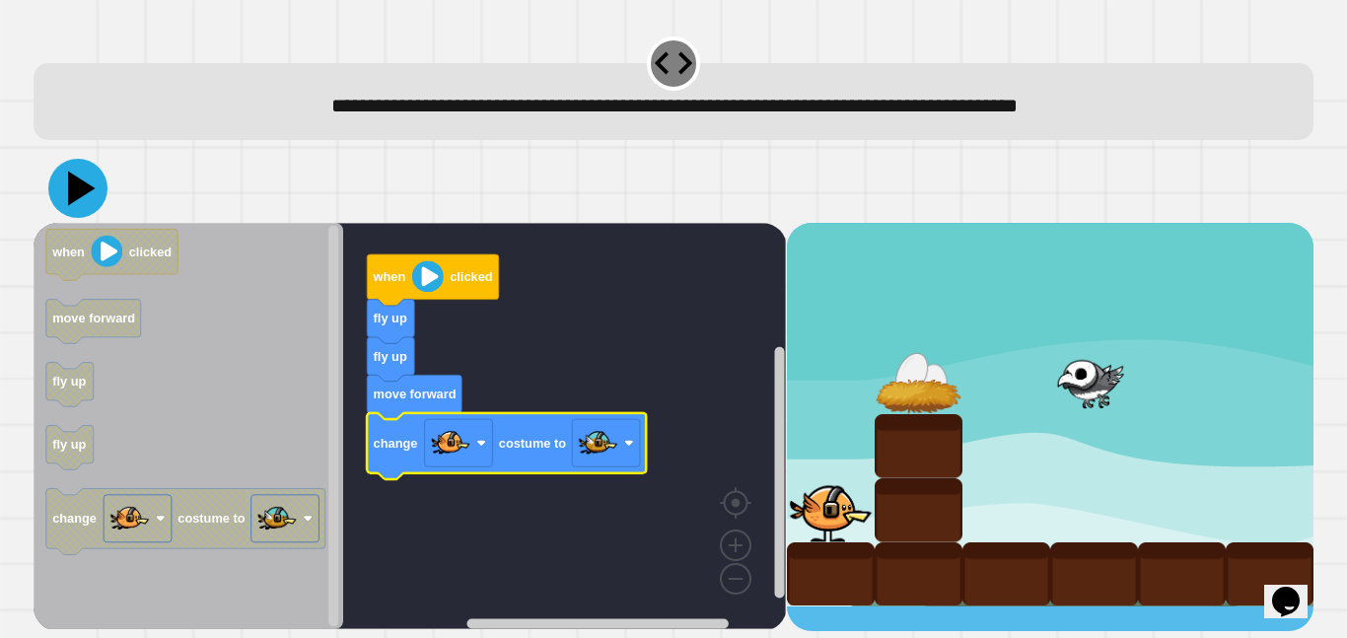
click at [80, 199] on icon at bounding box center [77, 188] width 59 height 59
click at [427, 282] on image "Blockly Workspace" at bounding box center [428, 276] width 32 height 32
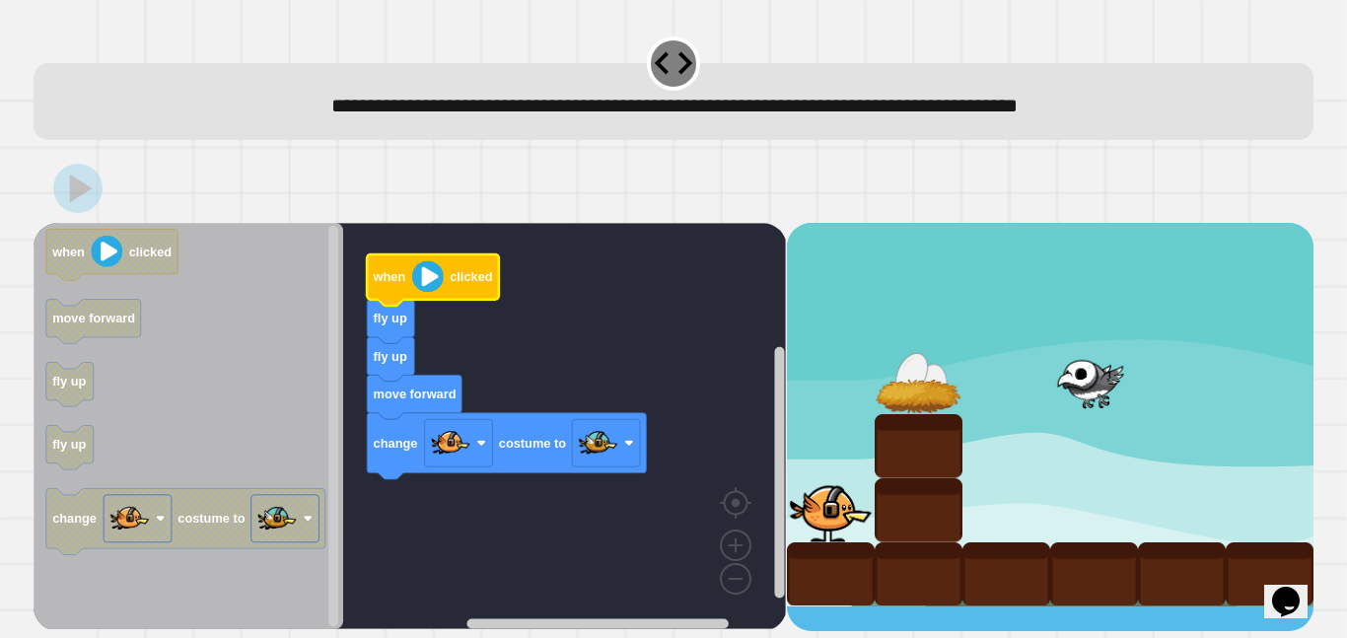
click at [427, 282] on image "Blockly Workspace" at bounding box center [428, 276] width 32 height 32
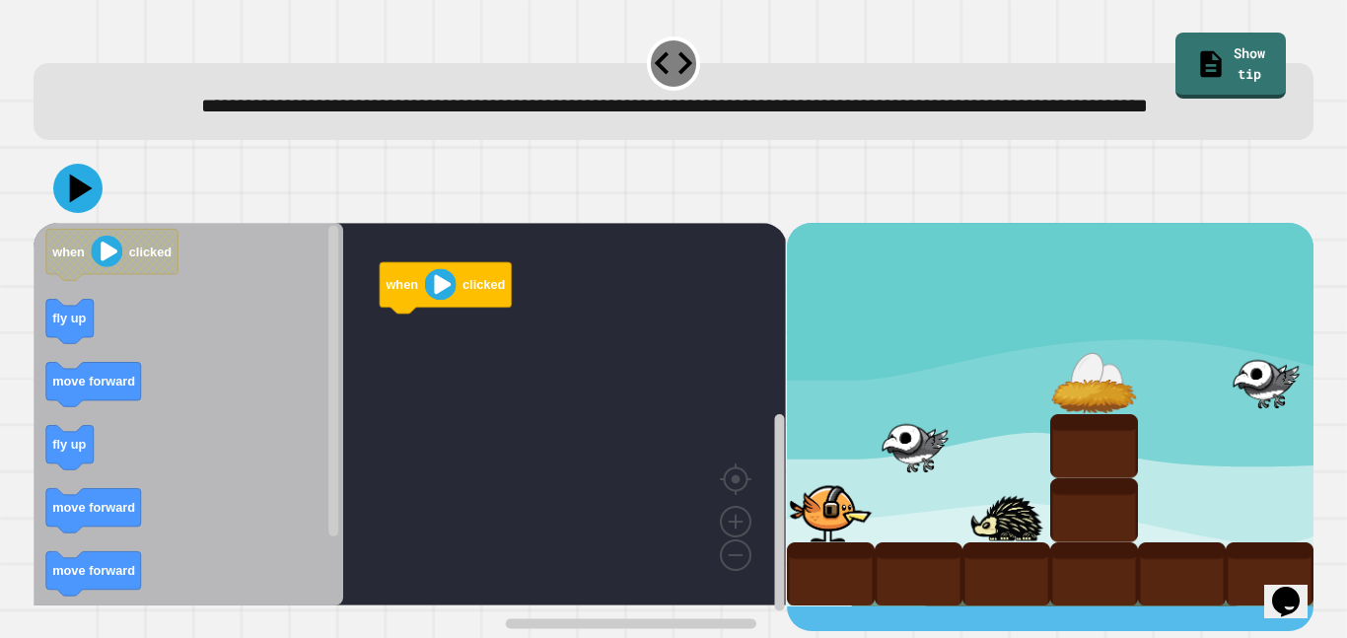
scroll to position [8, 0]
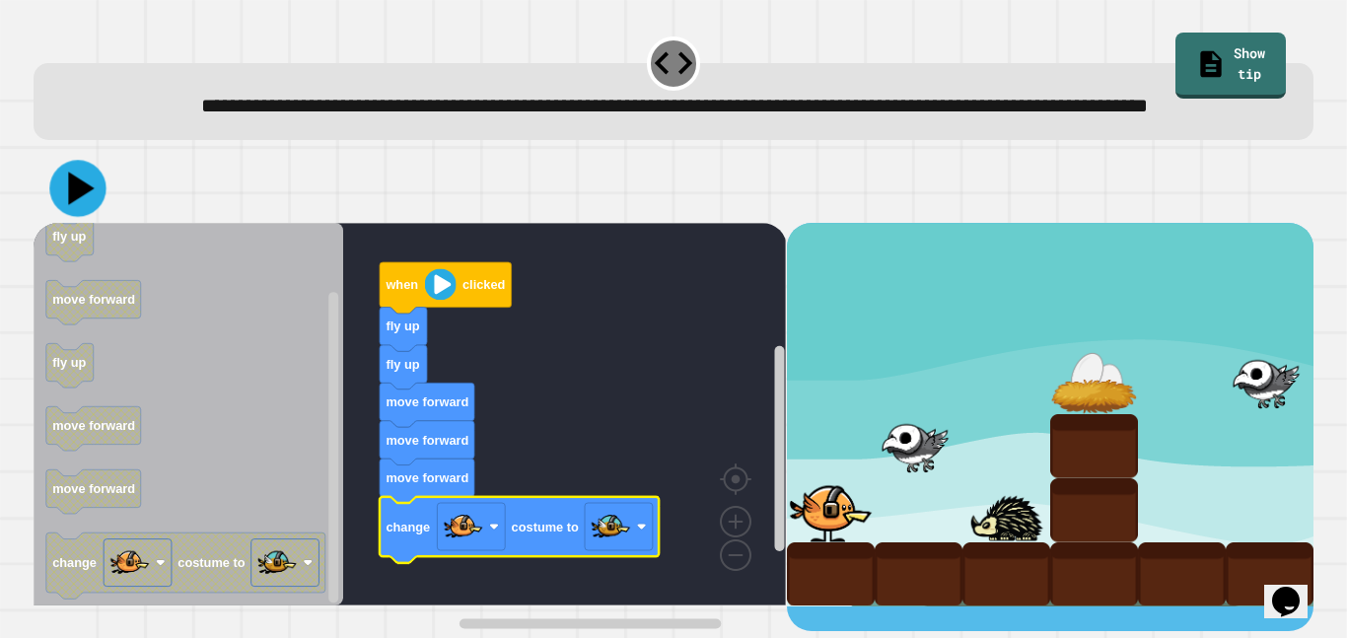
click at [87, 216] on icon at bounding box center [77, 188] width 56 height 56
click at [435, 300] on image "Blockly Workspace" at bounding box center [441, 284] width 32 height 32
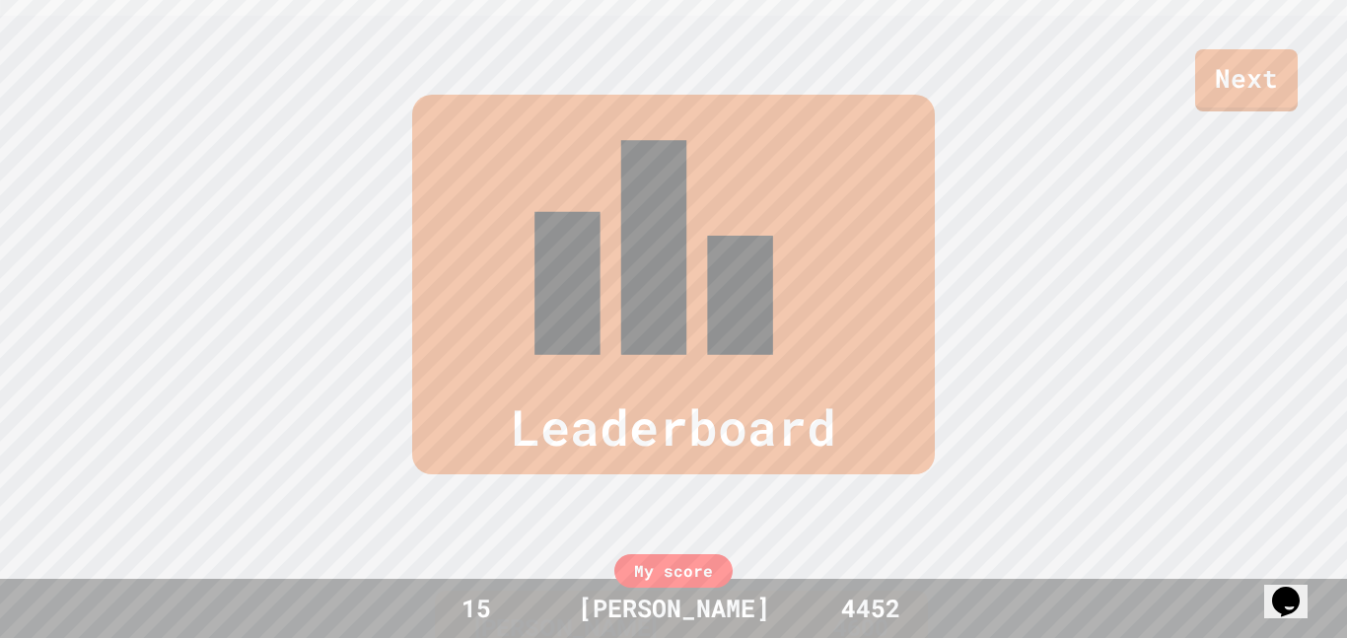
scroll to position [814, 0]
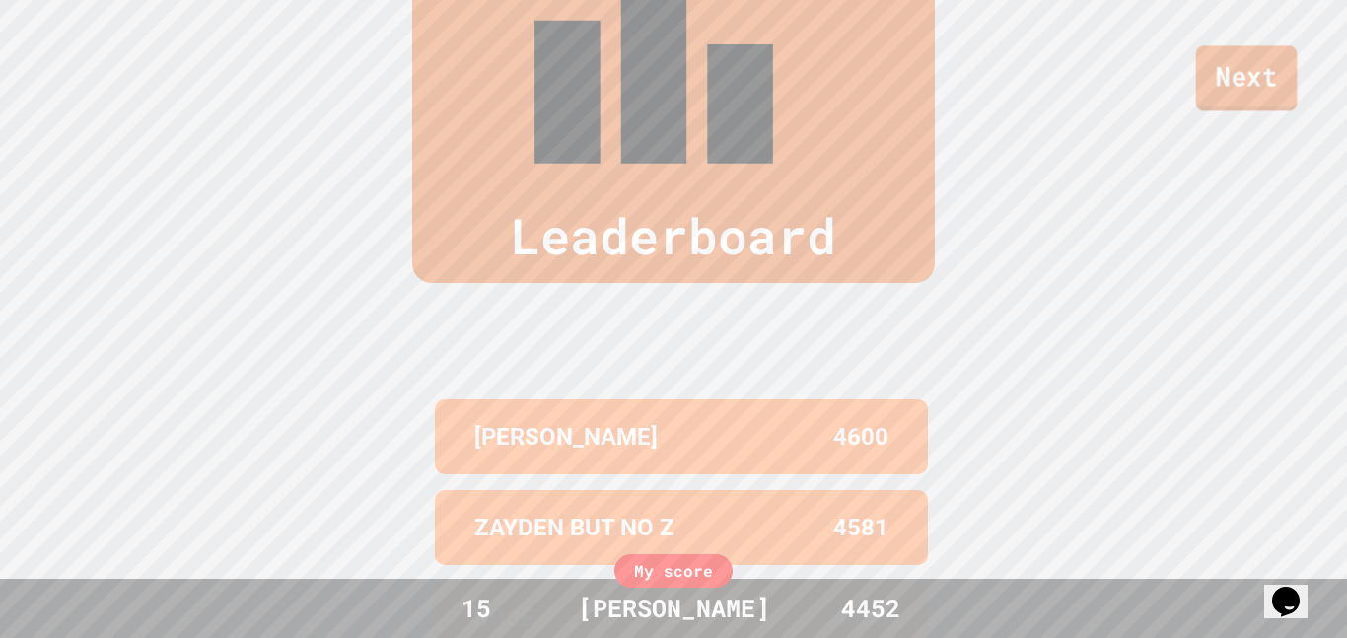
click at [1285, 93] on link "Next" at bounding box center [1247, 77] width 102 height 65
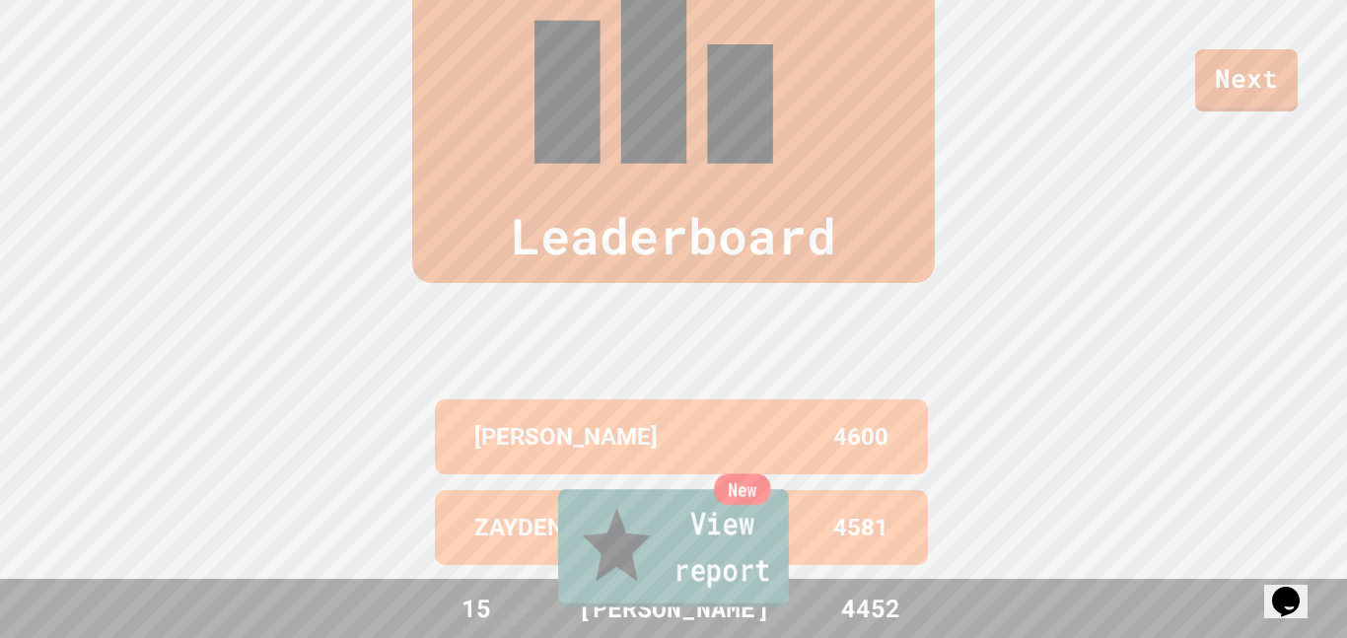
click at [736, 560] on link "New View report" at bounding box center [673, 548] width 231 height 118
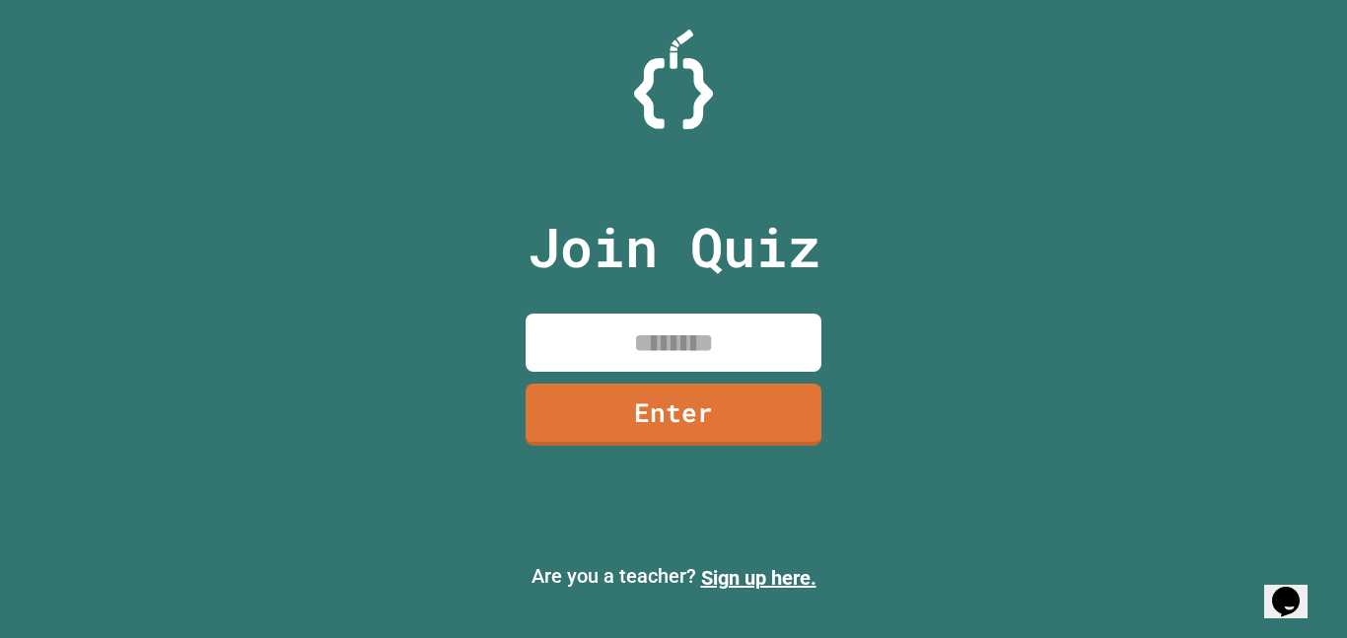
click at [793, 321] on input at bounding box center [674, 343] width 296 height 58
type input "********"
click at [796, 415] on link "Enter" at bounding box center [673, 413] width 299 height 63
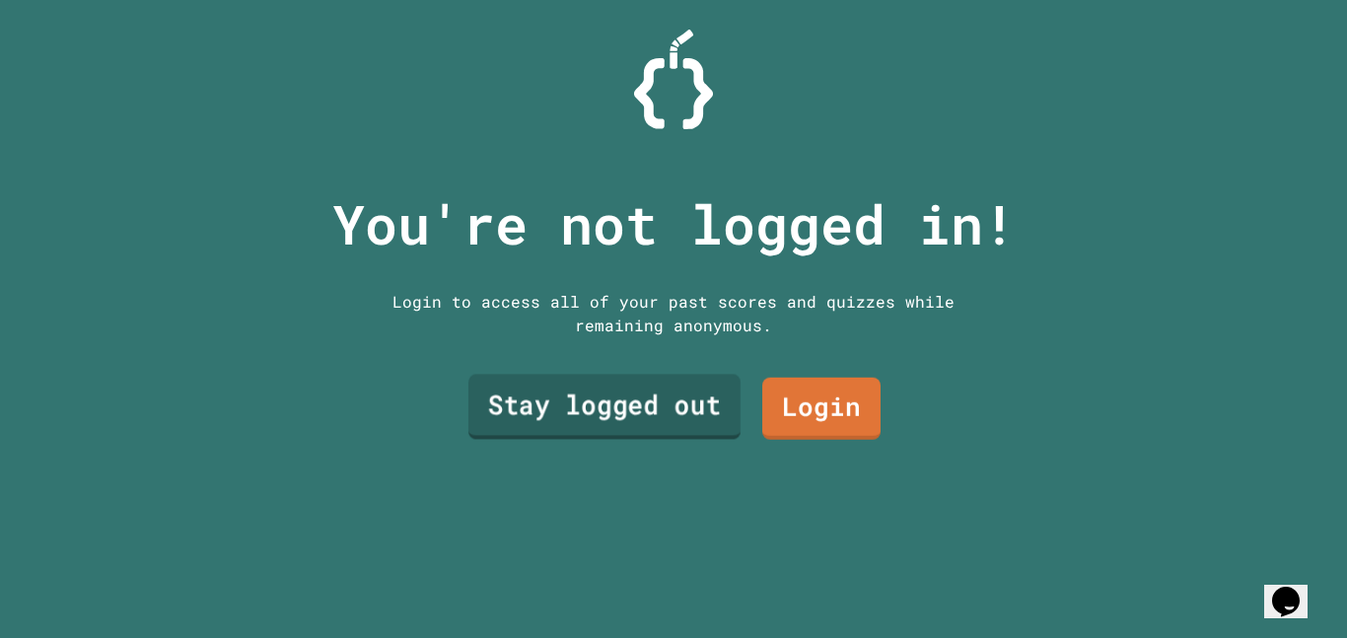
click at [708, 406] on link "Stay logged out" at bounding box center [604, 407] width 272 height 65
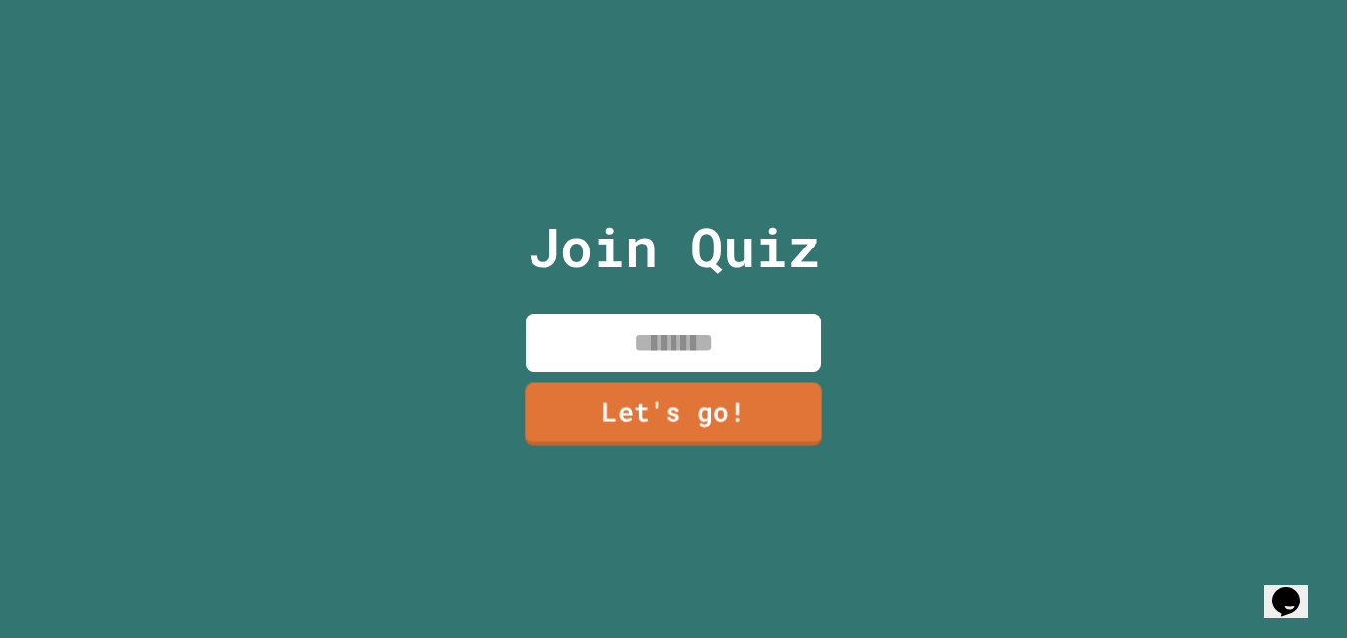
click at [714, 358] on input at bounding box center [674, 343] width 296 height 58
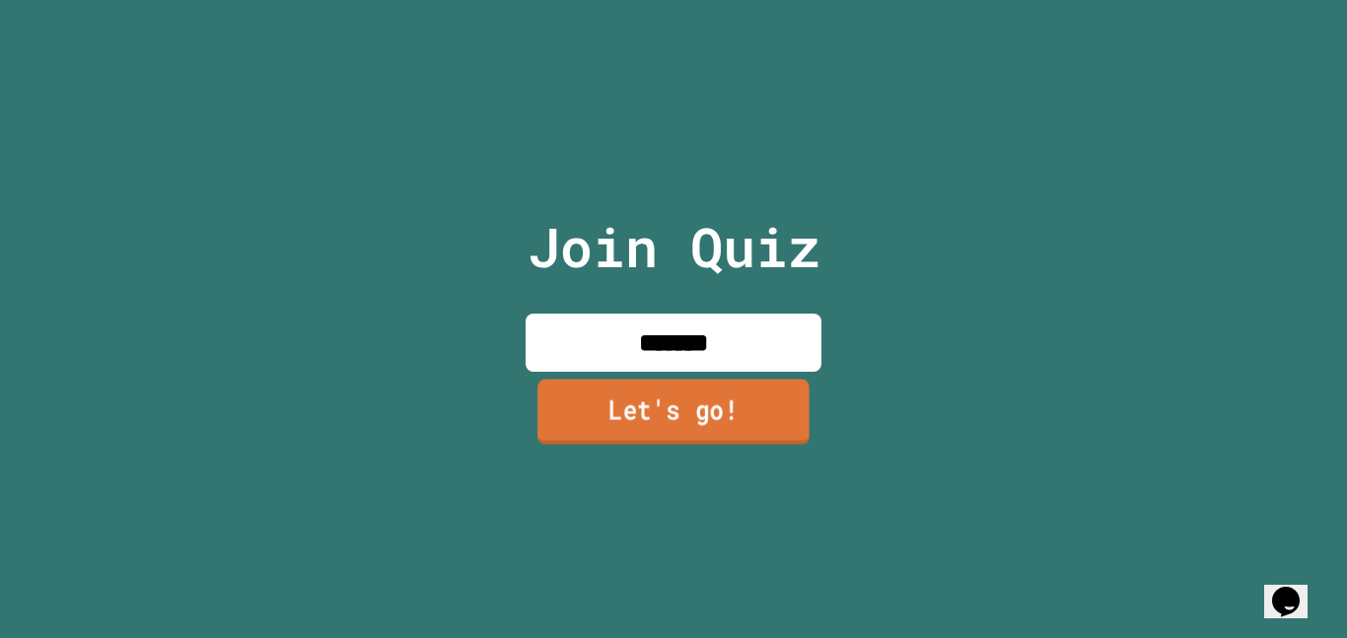
type input "*******"
click at [711, 435] on link "Let's go!" at bounding box center [674, 411] width 272 height 65
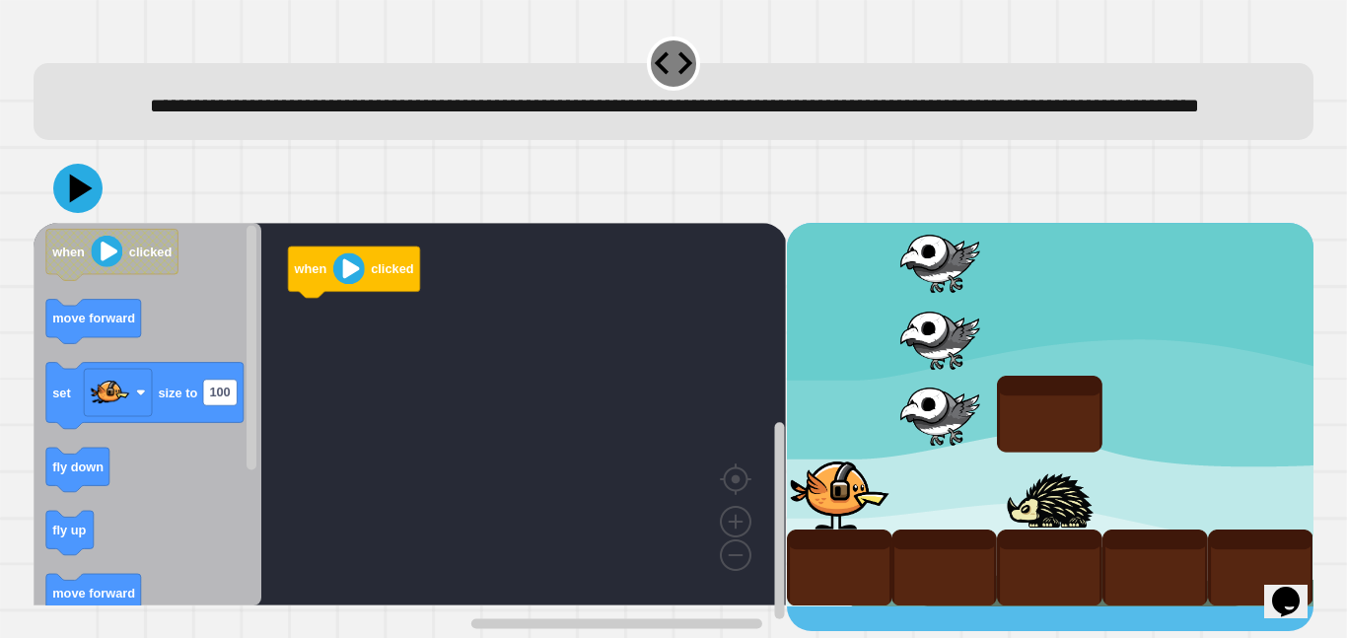
scroll to position [8, 0]
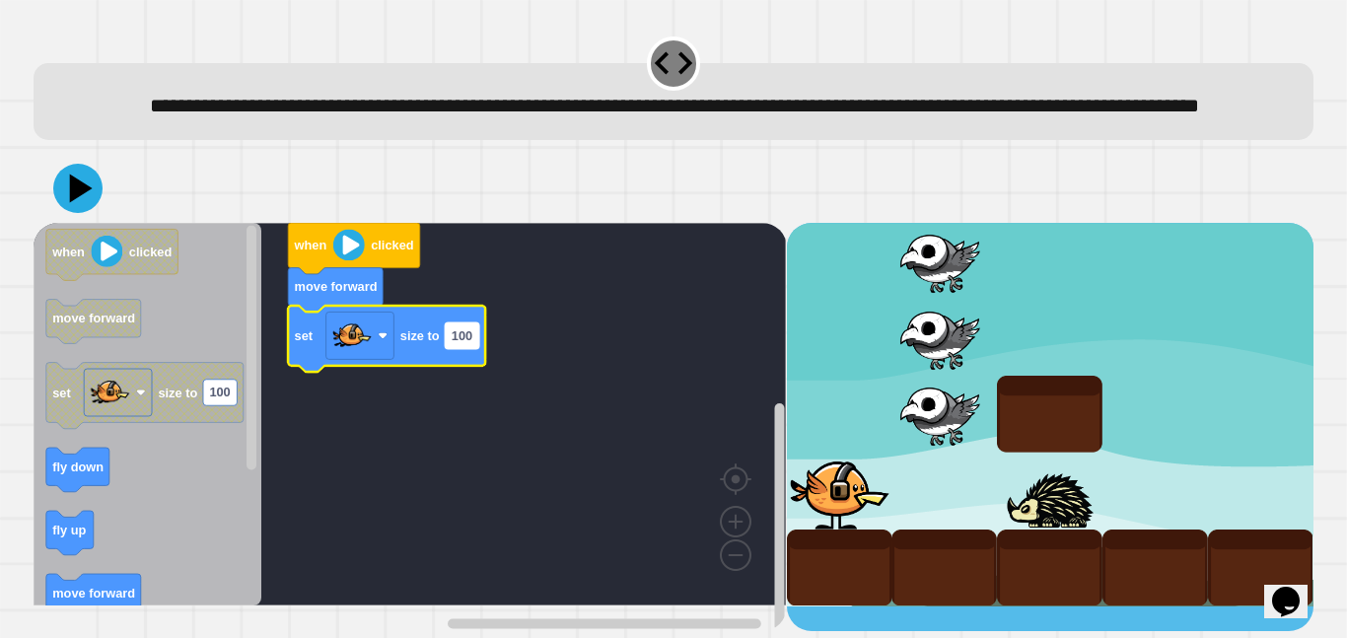
click at [467, 343] on text "100" at bounding box center [462, 335] width 21 height 15
type input "***"
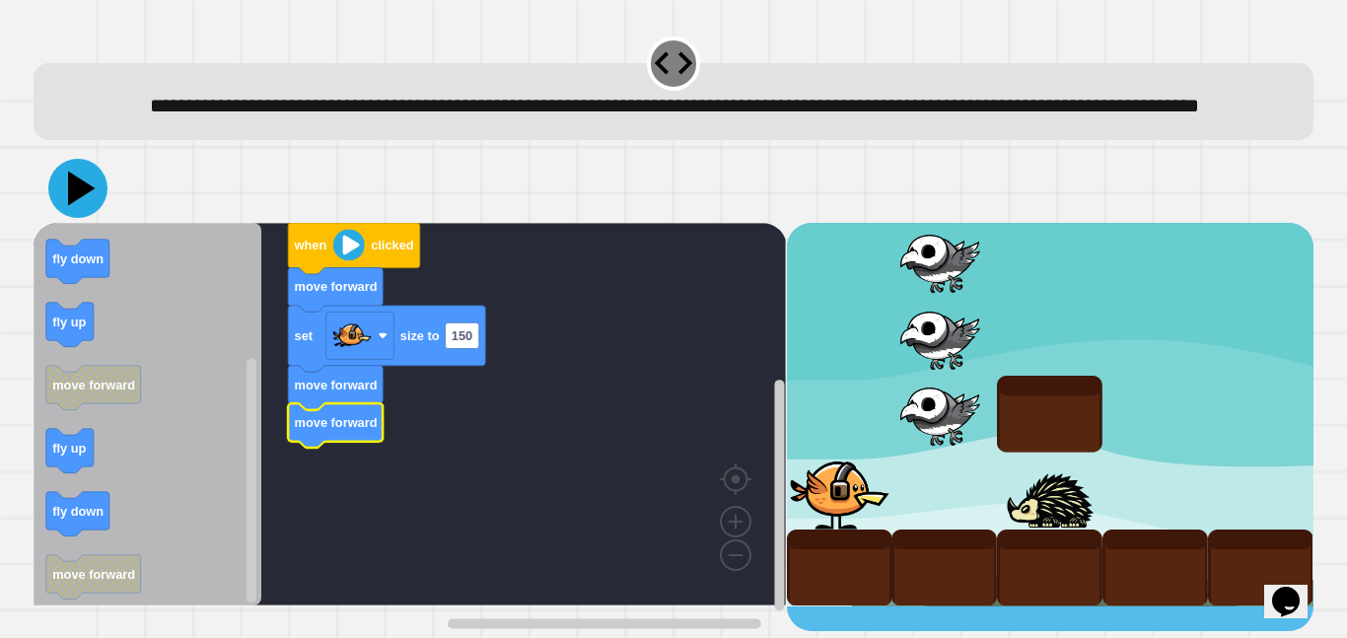
click at [79, 206] on icon at bounding box center [82, 189] width 28 height 35
click at [355, 260] on image "Blockly Workspace" at bounding box center [349, 245] width 32 height 32
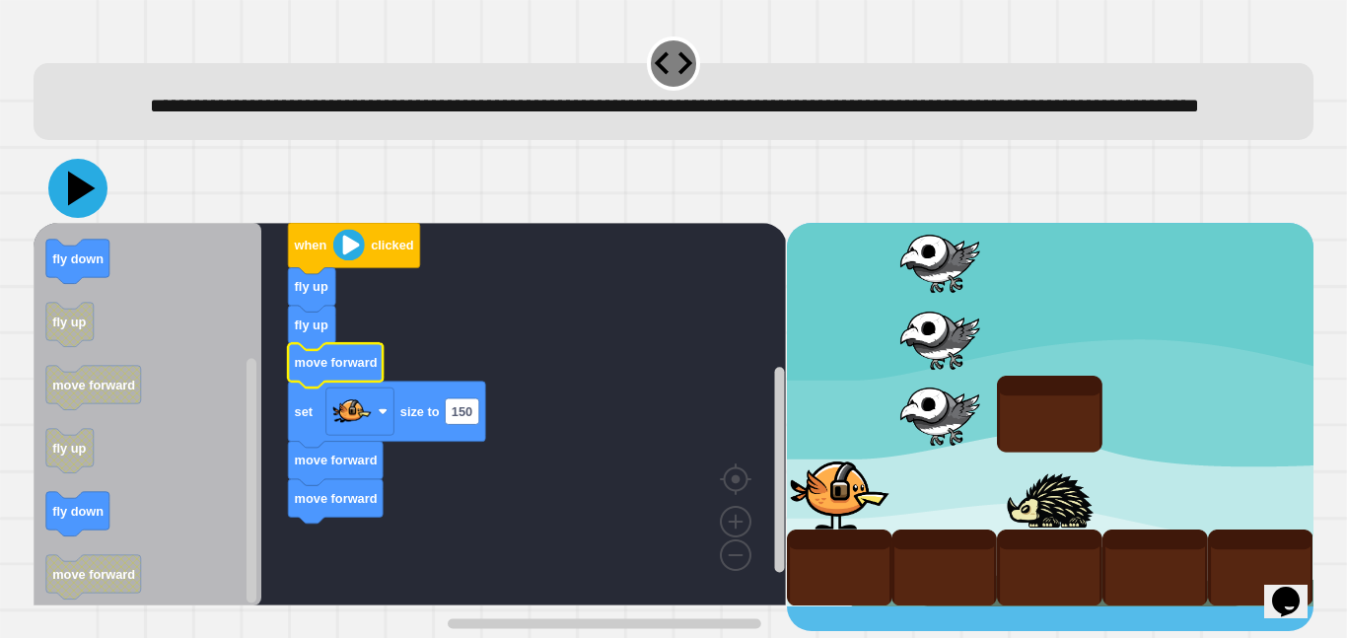
click at [68, 218] on icon at bounding box center [77, 188] width 59 height 59
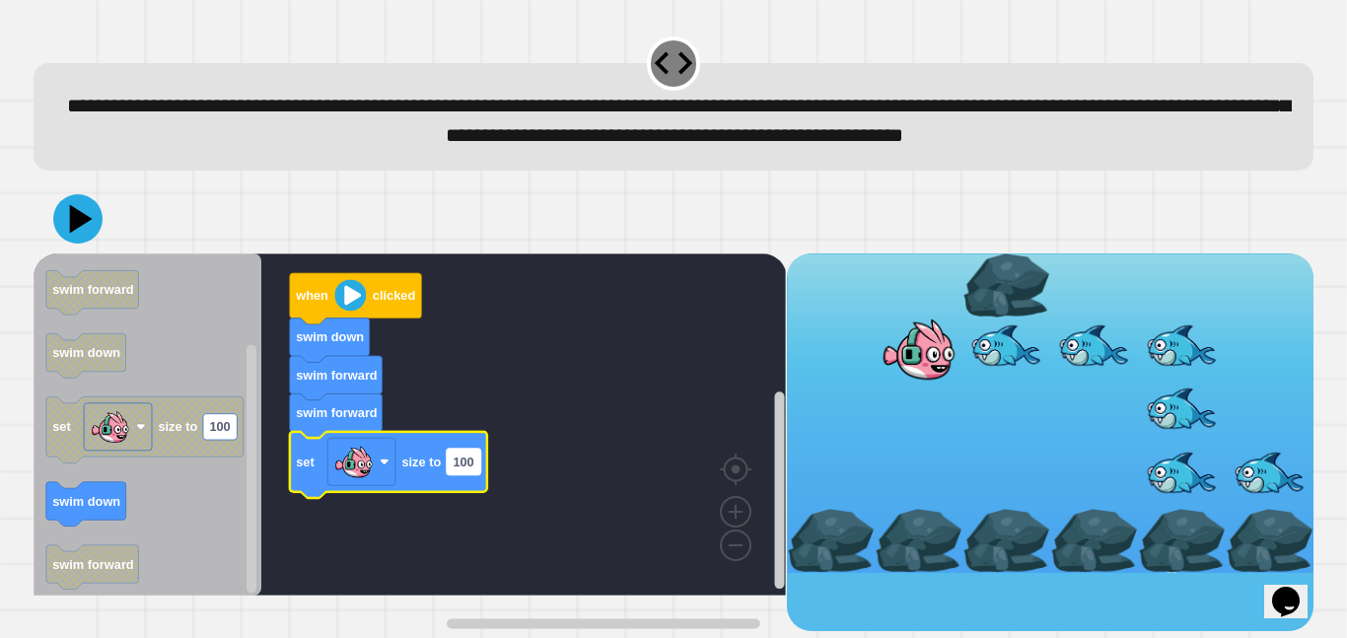
click at [477, 474] on rect "Blockly Workspace" at bounding box center [464, 462] width 34 height 26
type input "***"
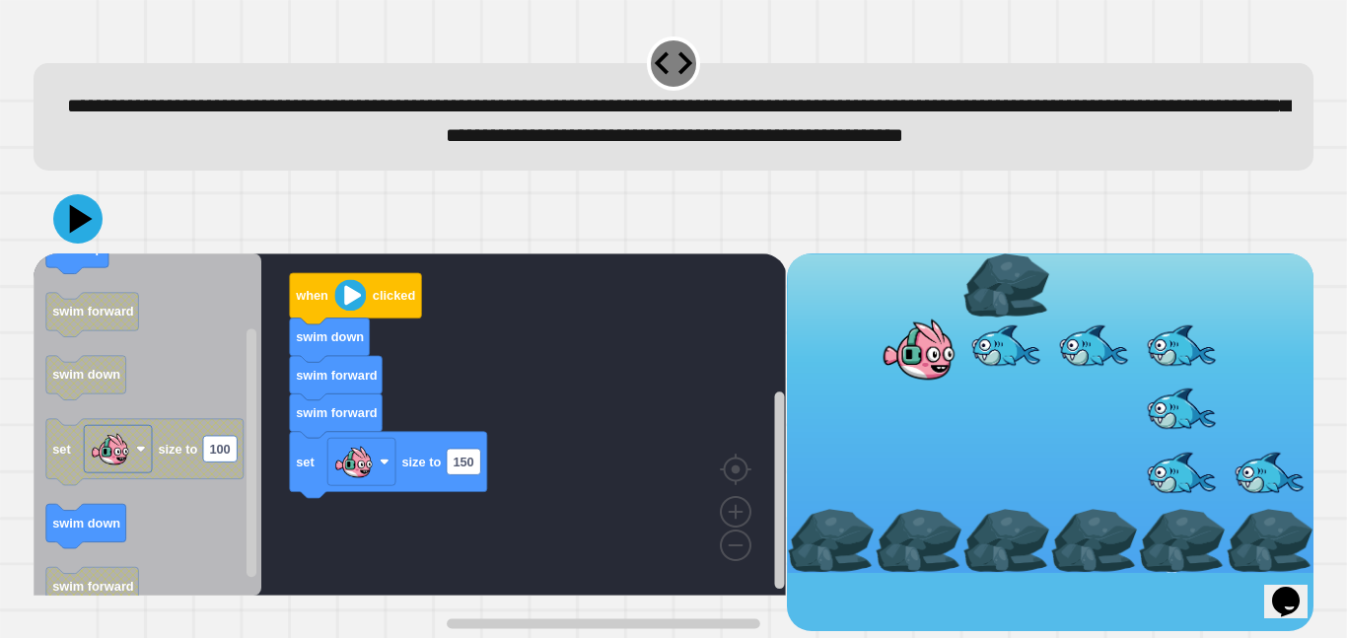
click at [308, 517] on div "when clicked swim down swim forward swim forward set size to 150 when clicked s…" at bounding box center [410, 442] width 753 height 378
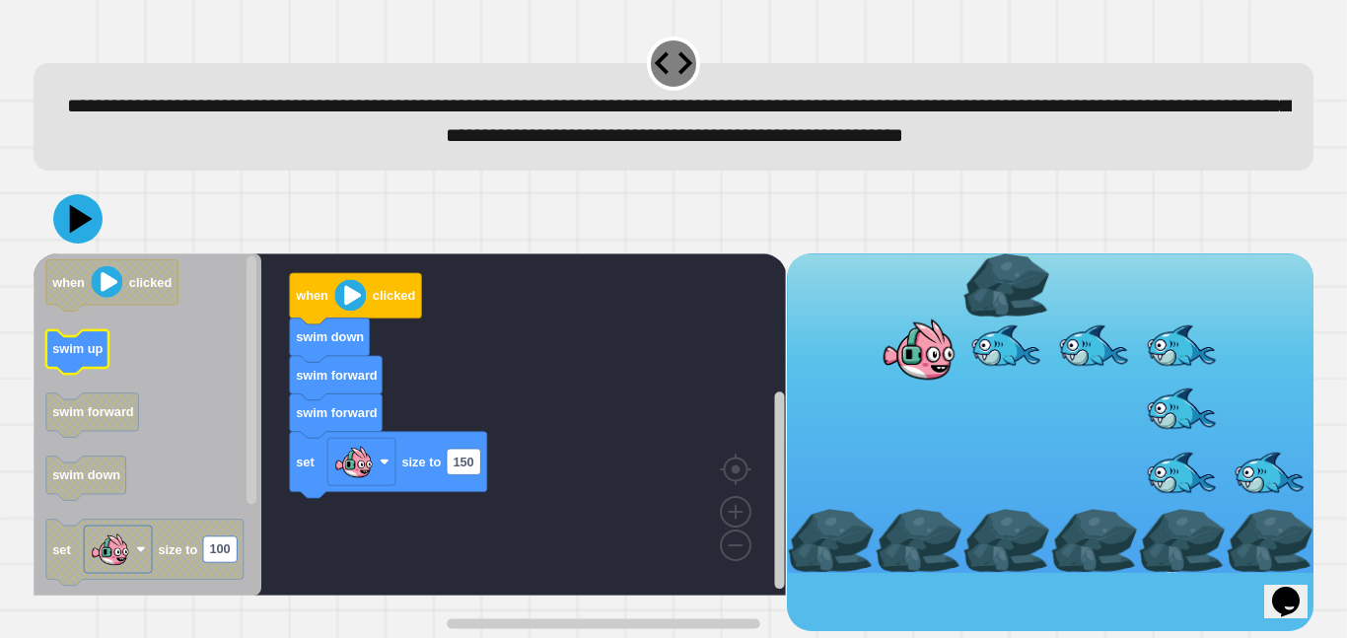
click at [76, 356] on text "swim up" at bounding box center [77, 348] width 50 height 15
click at [68, 235] on icon at bounding box center [77, 218] width 59 height 59
click at [346, 311] on image "Blockly Workspace" at bounding box center [351, 295] width 32 height 32
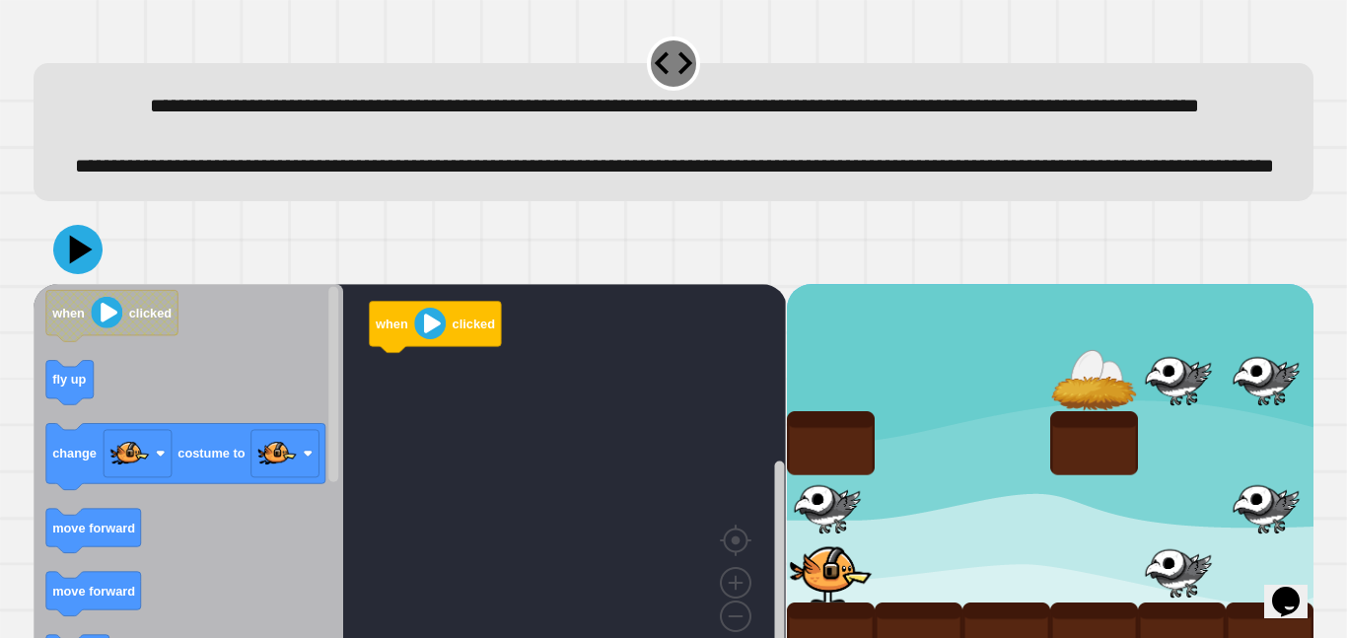
scroll to position [104, 0]
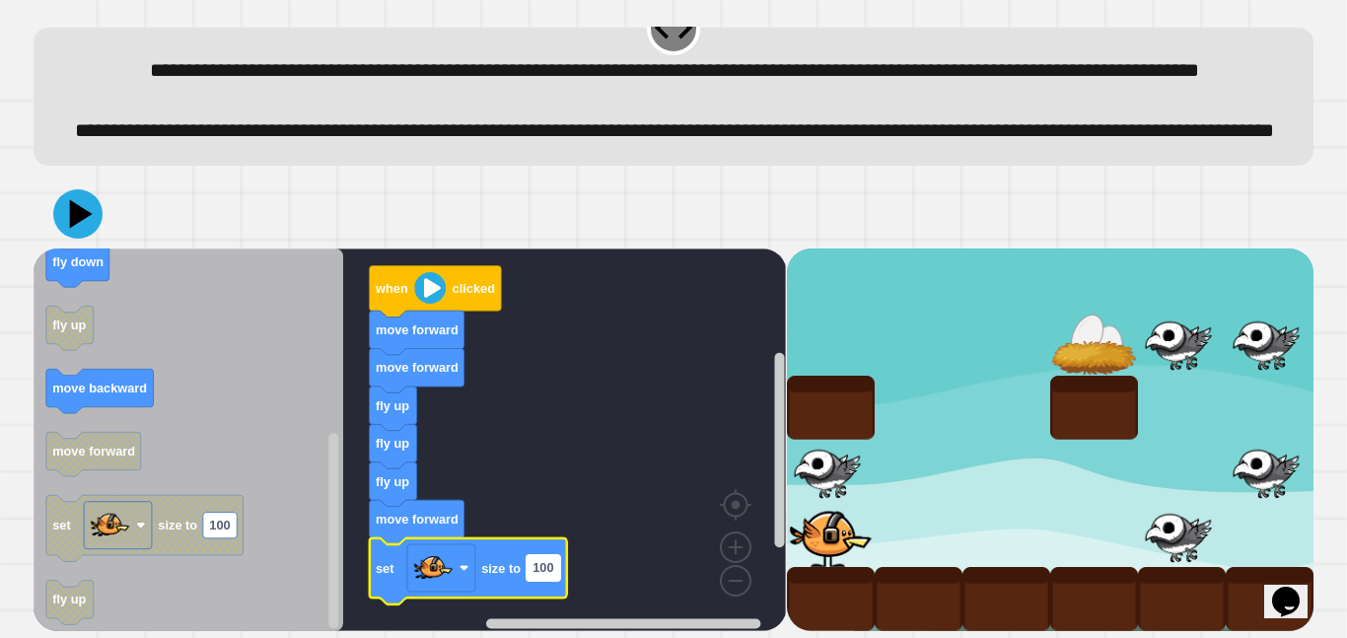
click at [548, 572] on text "100" at bounding box center [543, 567] width 21 height 15
type input "**"
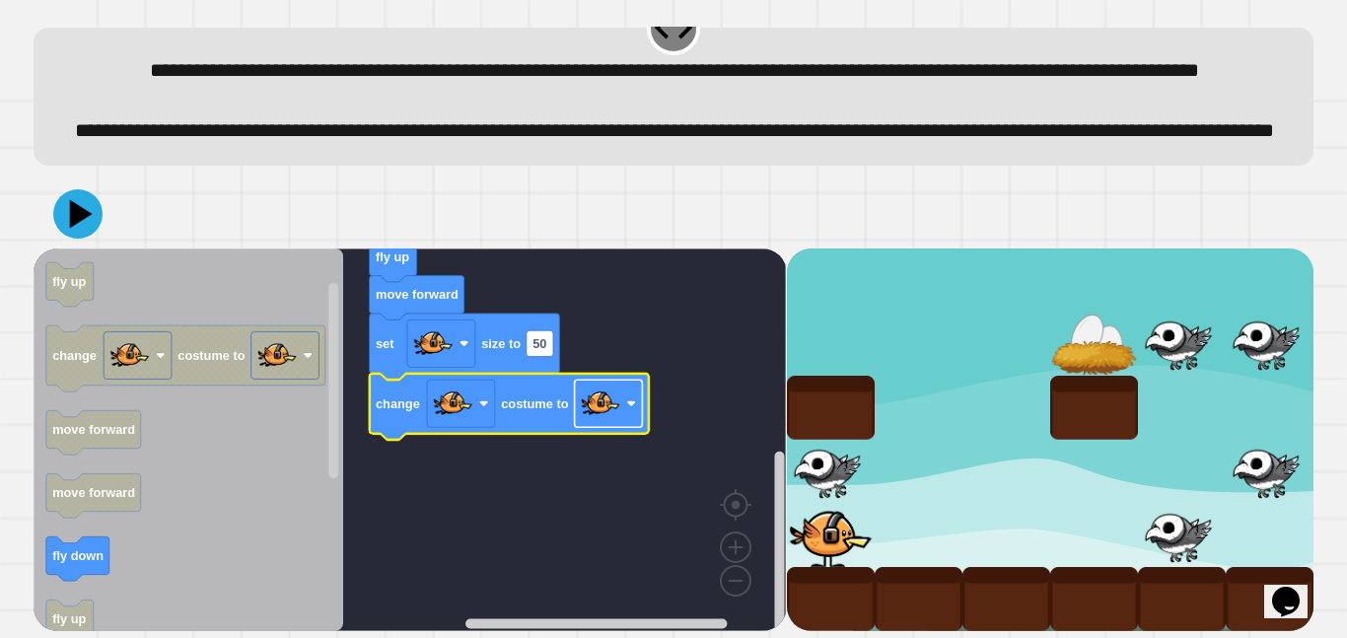
click at [609, 424] on rect "Blockly Workspace" at bounding box center [609, 403] width 68 height 47
click at [71, 233] on icon at bounding box center [77, 213] width 59 height 59
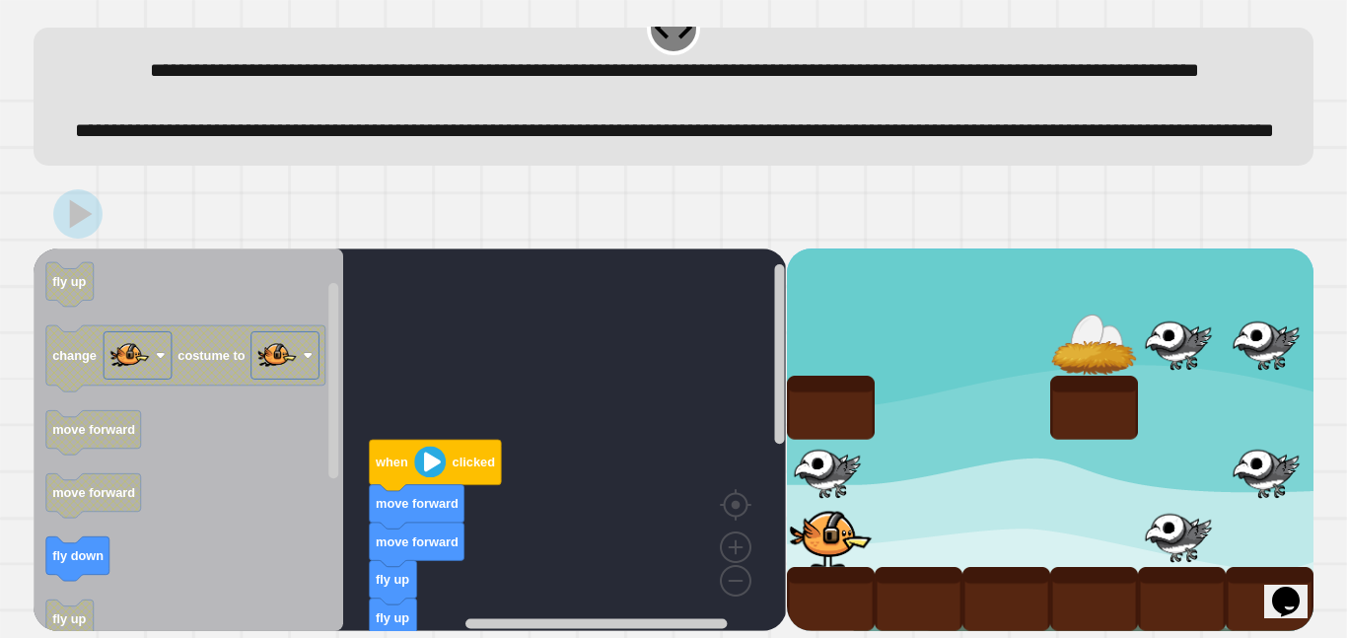
click at [426, 480] on icon "Blockly Workspace" at bounding box center [436, 465] width 132 height 51
click at [429, 467] on image "Blockly Workspace" at bounding box center [430, 462] width 32 height 32
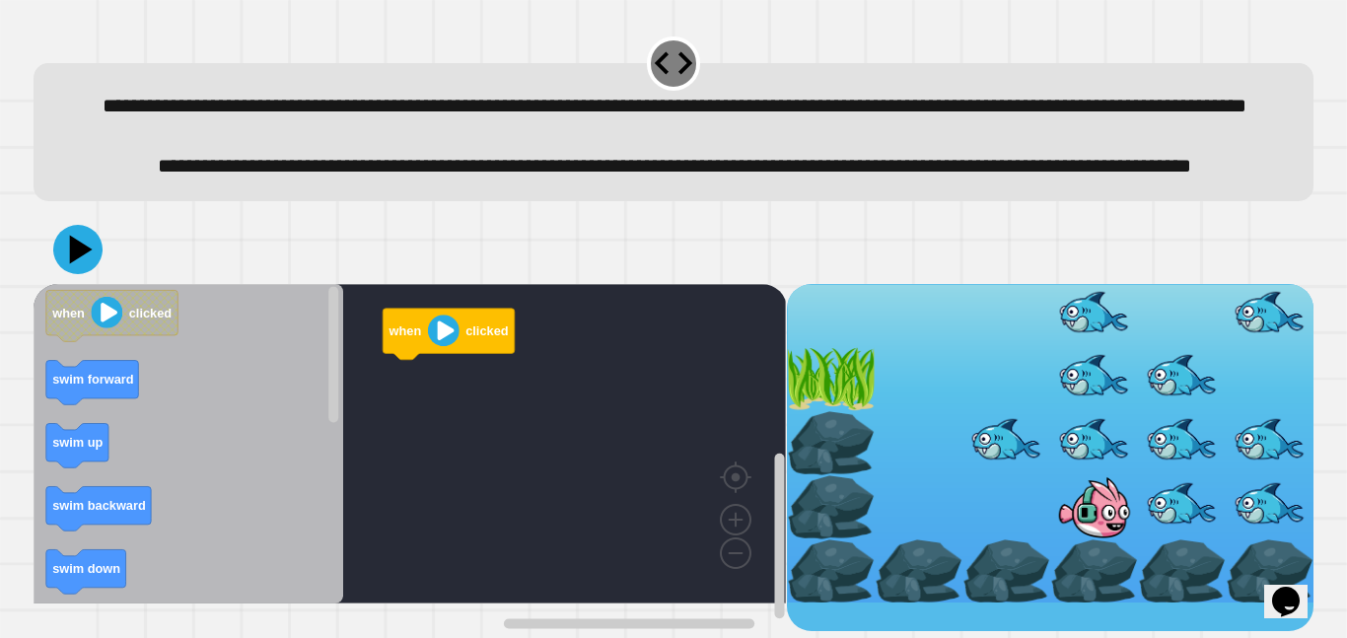
scroll to position [40, 0]
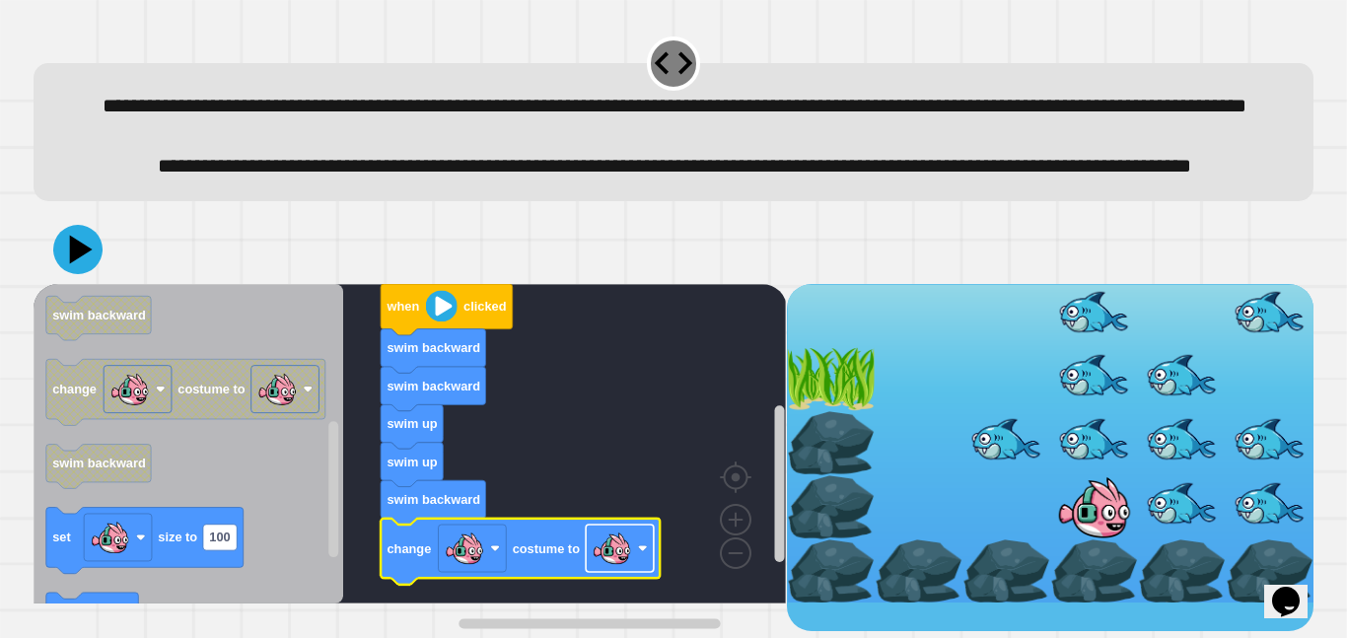
click at [636, 572] on rect "Blockly Workspace" at bounding box center [620, 548] width 68 height 47
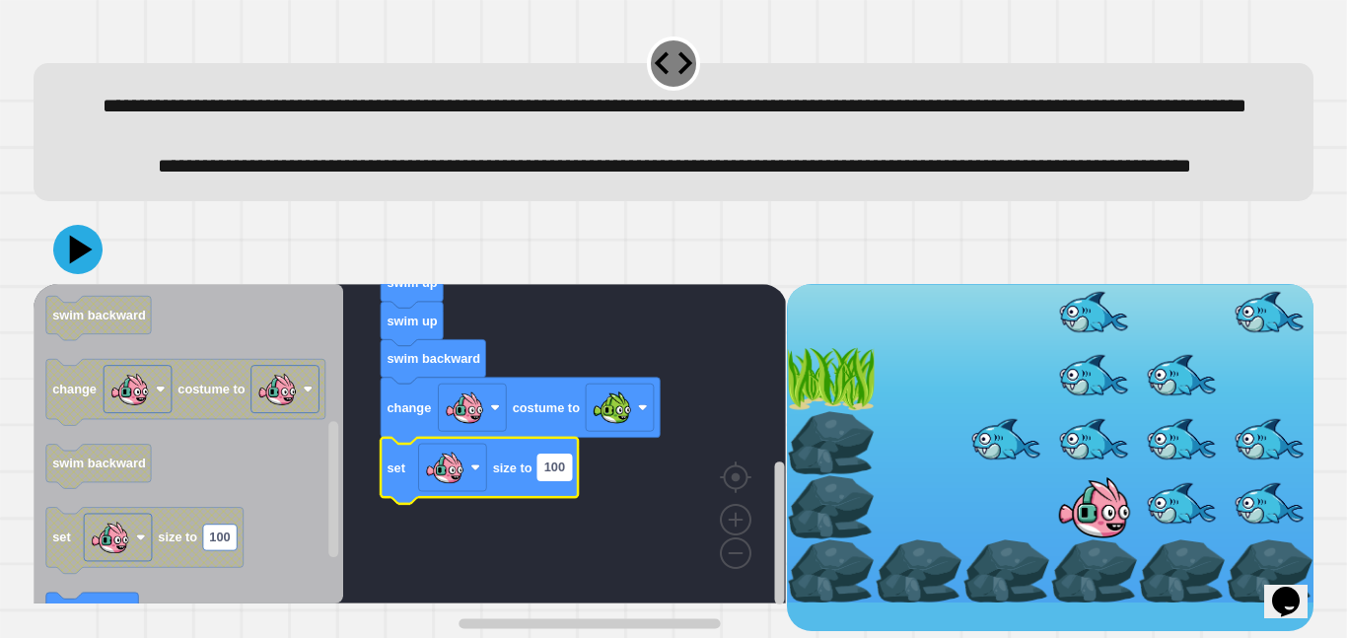
click at [556, 474] on text "100" at bounding box center [554, 467] width 21 height 15
type input "**"
click at [626, 543] on rect "Blockly Workspace" at bounding box center [410, 444] width 753 height 320
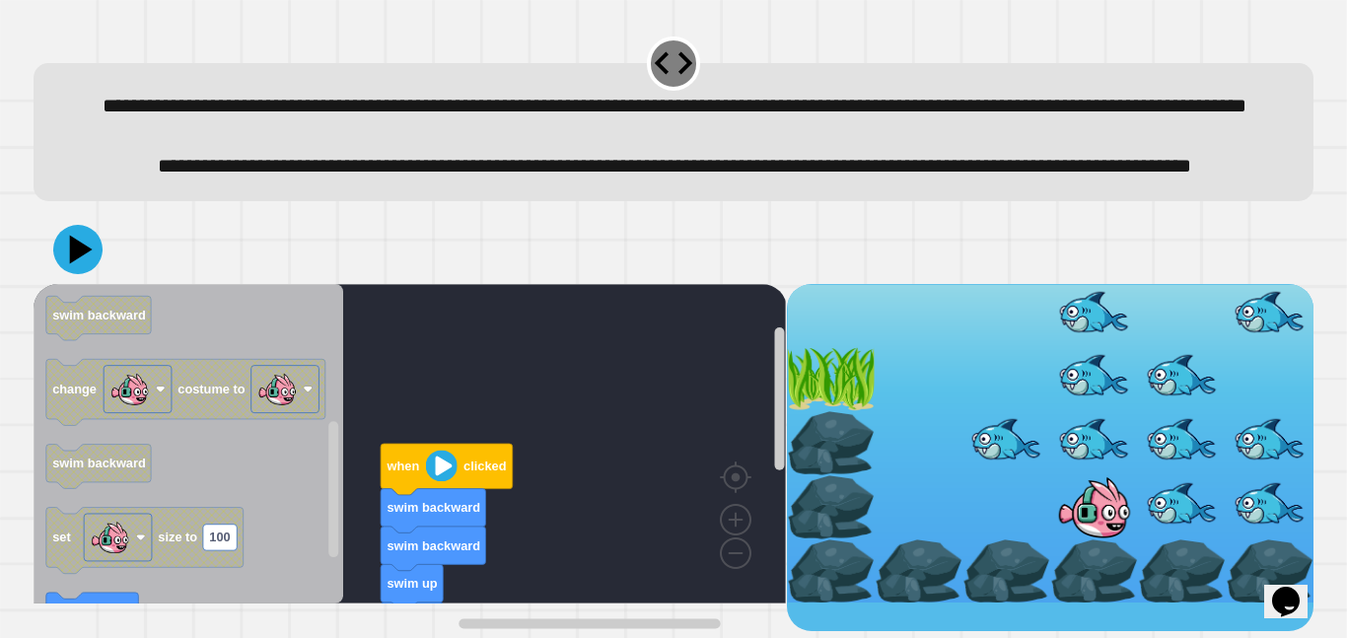
click at [433, 481] on image "Blockly Workspace" at bounding box center [442, 466] width 32 height 32
click at [95, 279] on icon at bounding box center [77, 249] width 59 height 59
click at [434, 481] on image "Blockly Workspace" at bounding box center [442, 466] width 32 height 32
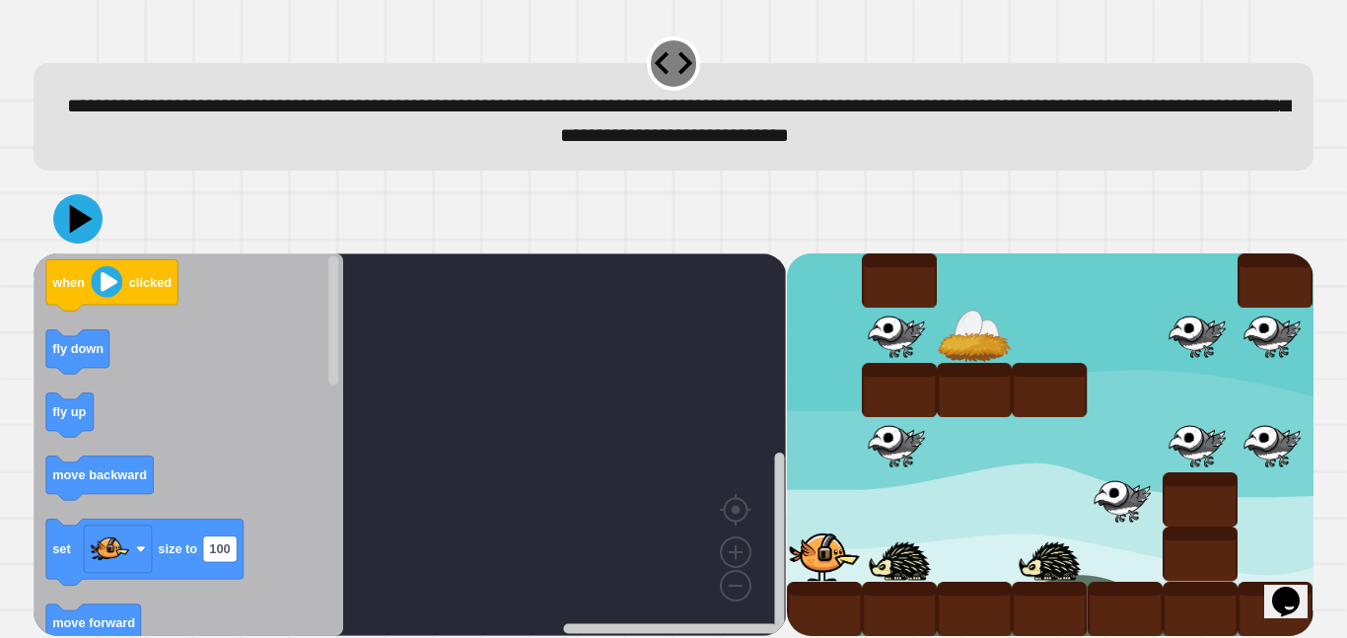
scroll to position [8, 0]
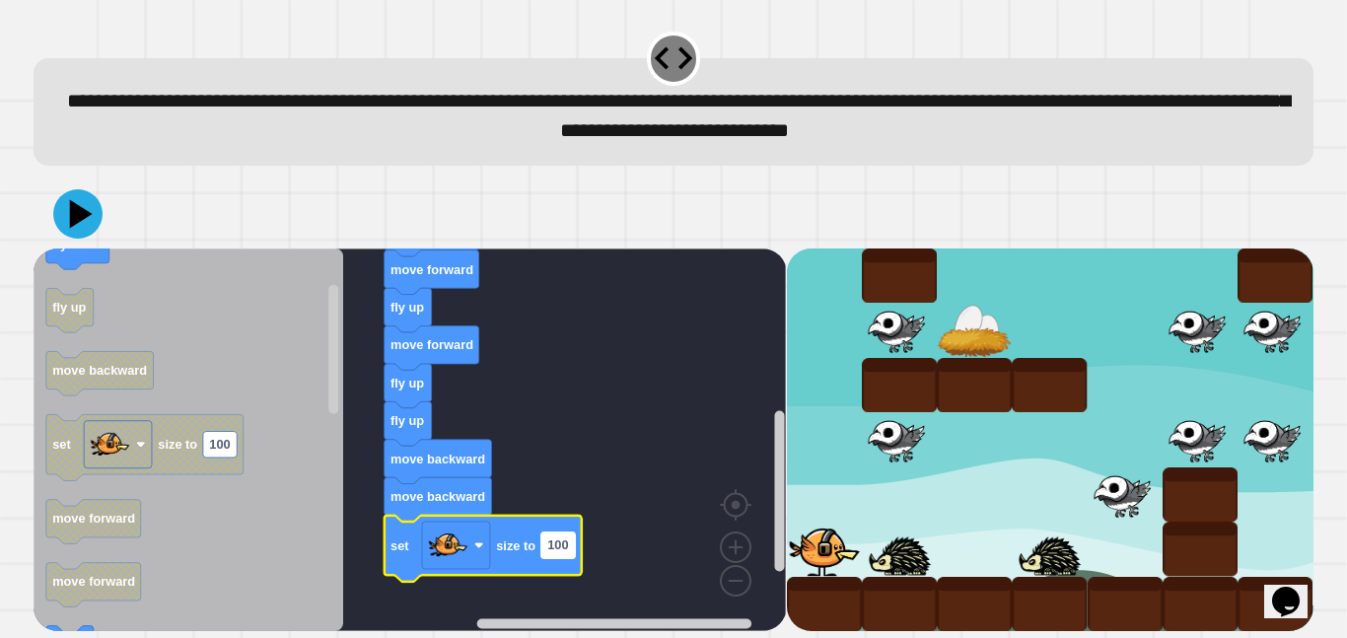
click at [569, 543] on rect "Blockly Workspace" at bounding box center [558, 546] width 34 height 26
type input "**"
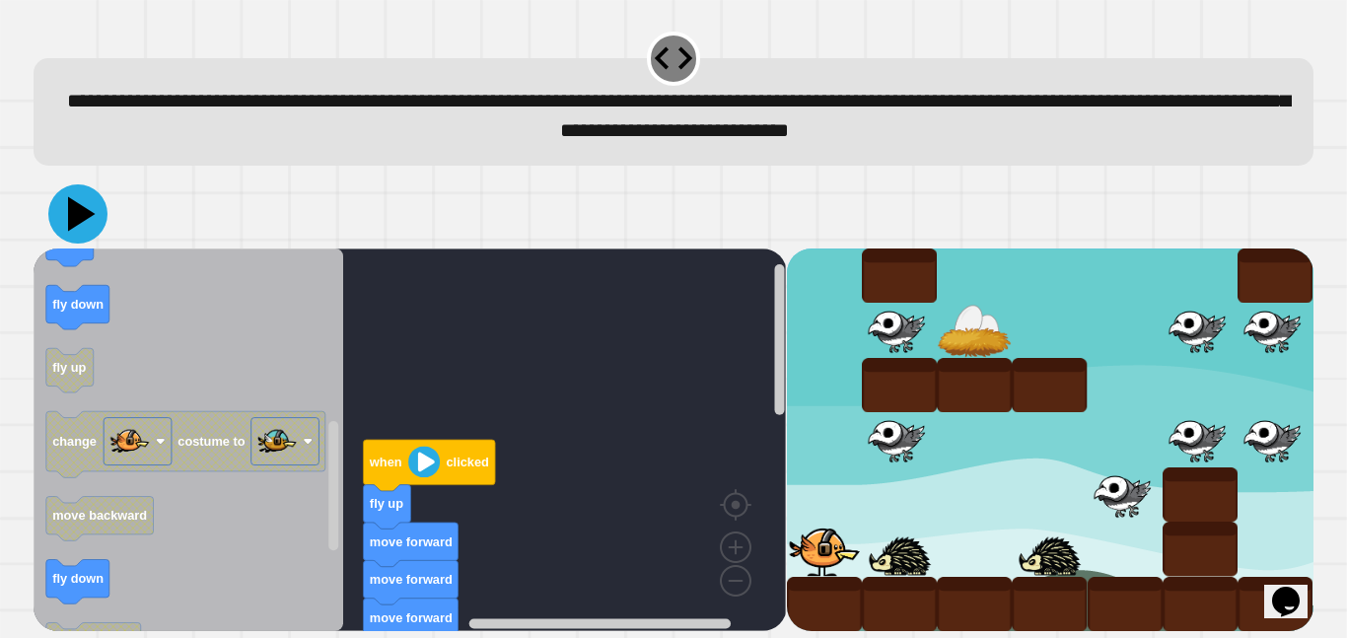
click at [95, 215] on icon at bounding box center [77, 213] width 59 height 59
click at [421, 449] on image "Blockly Workspace" at bounding box center [424, 462] width 32 height 32
click at [423, 453] on image "Blockly Workspace" at bounding box center [424, 462] width 32 height 32
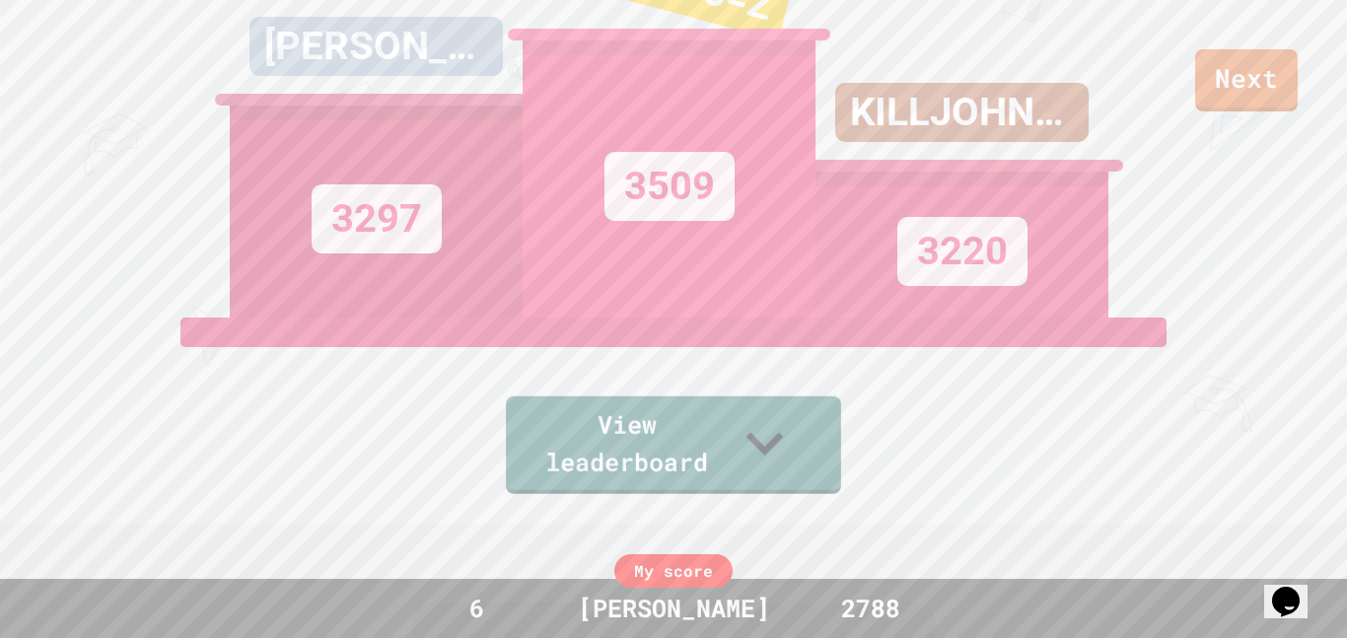
scroll to position [0, 0]
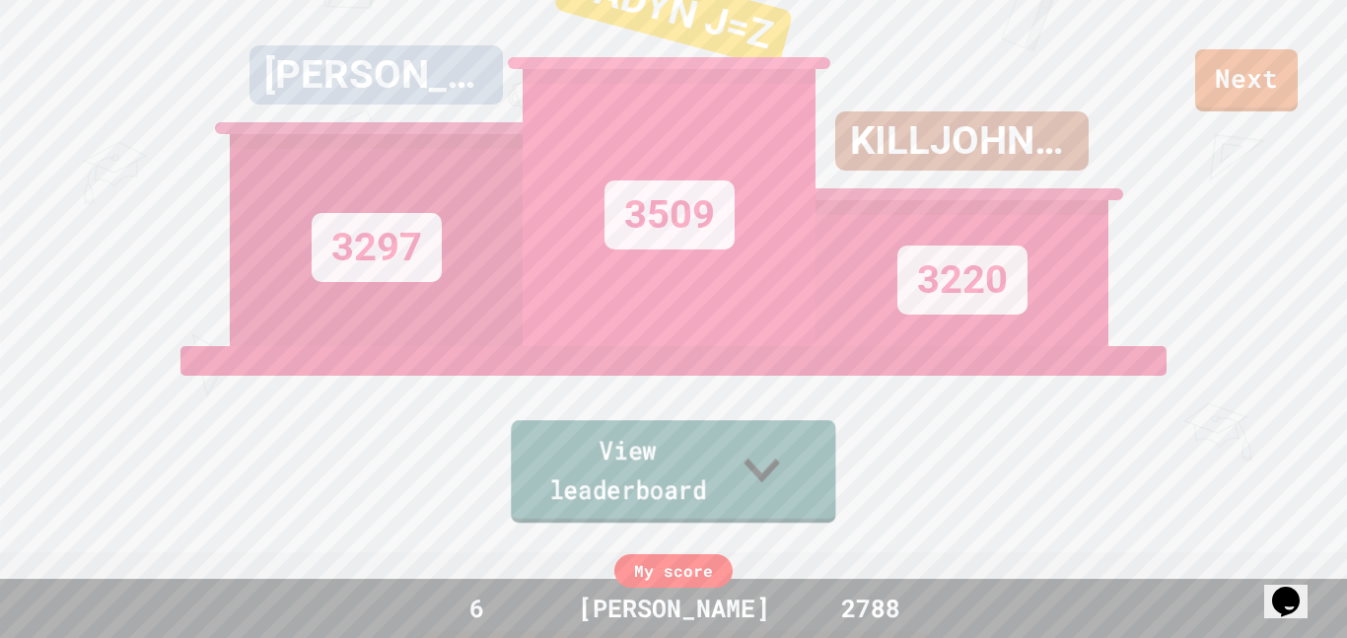
click at [759, 480] on link "View leaderboard" at bounding box center [673, 471] width 324 height 103
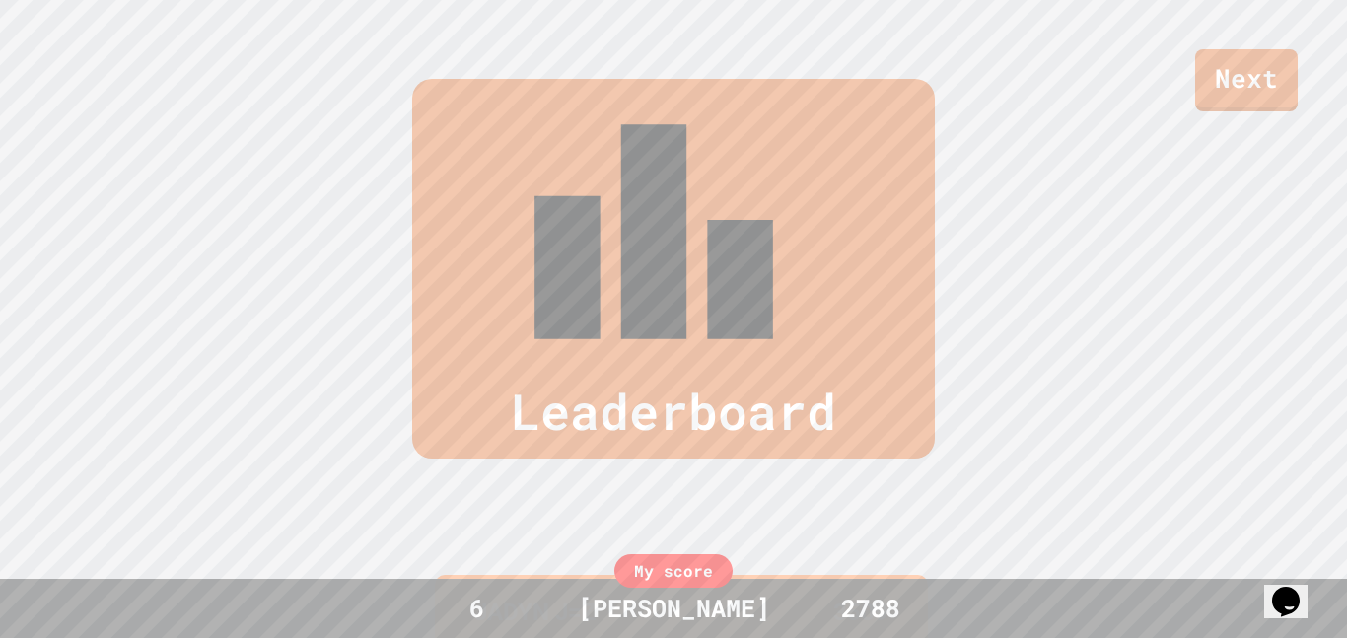
scroll to position [814, 0]
